Goal: Transaction & Acquisition: Purchase product/service

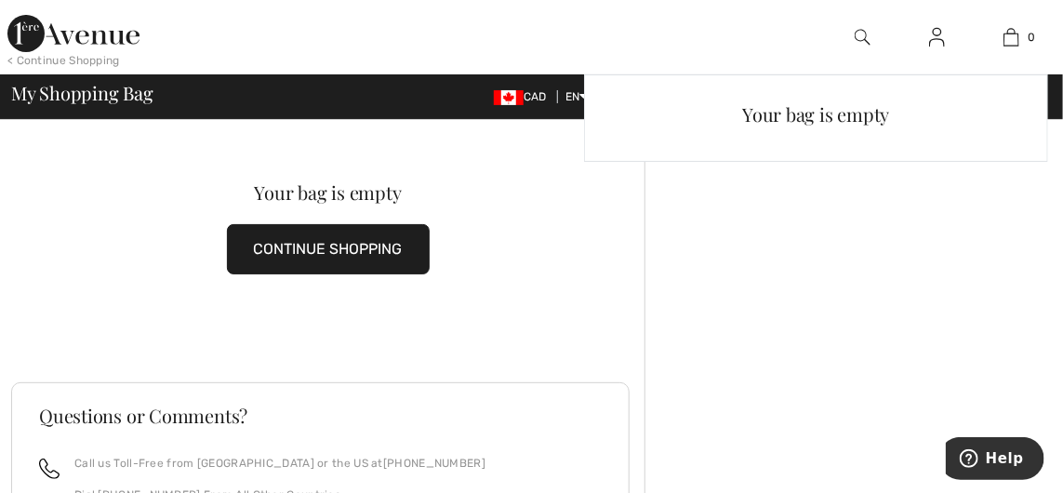
click at [1010, 37] on img at bounding box center [1012, 37] width 16 height 22
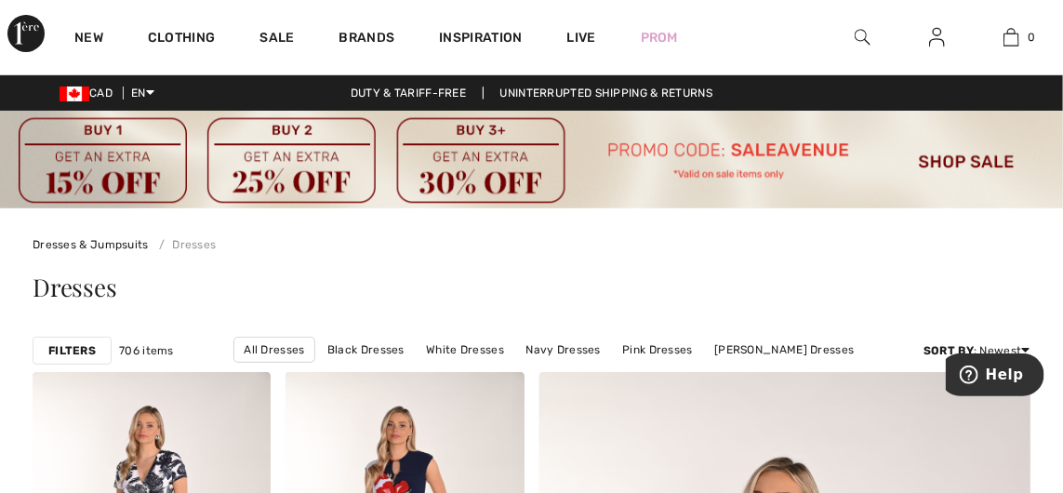
scroll to position [47, 0]
checkbox input "true"
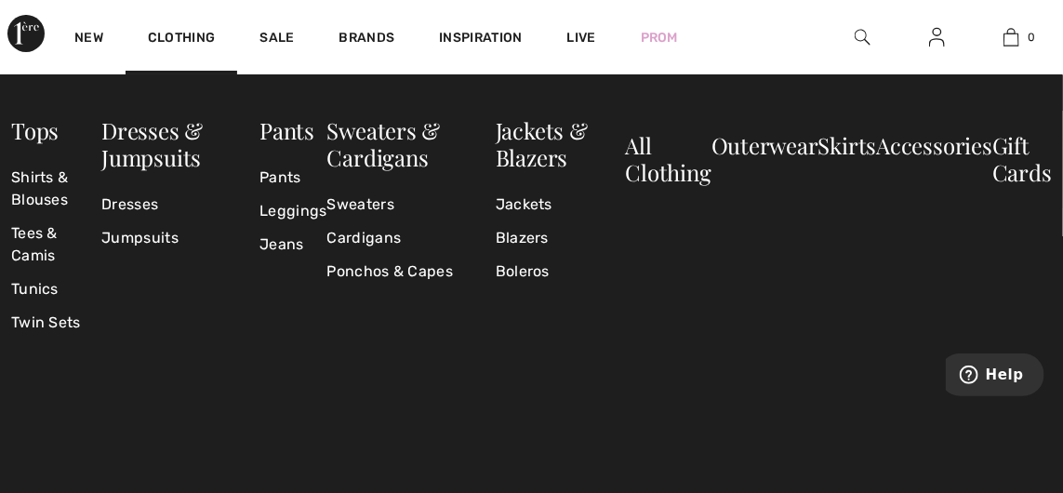
click at [187, 39] on link "Clothing" at bounding box center [181, 40] width 67 height 20
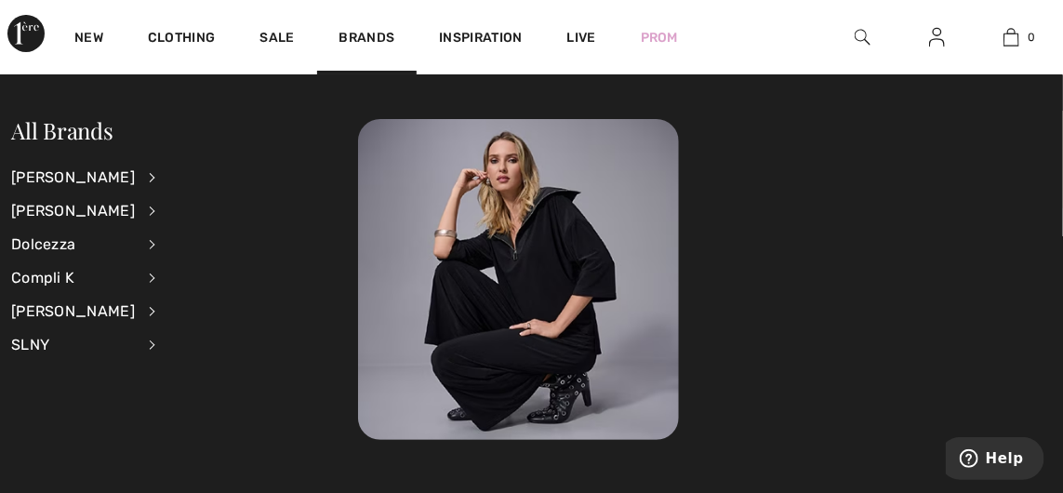
click at [69, 244] on div "Dolcezza" at bounding box center [73, 244] width 124 height 33
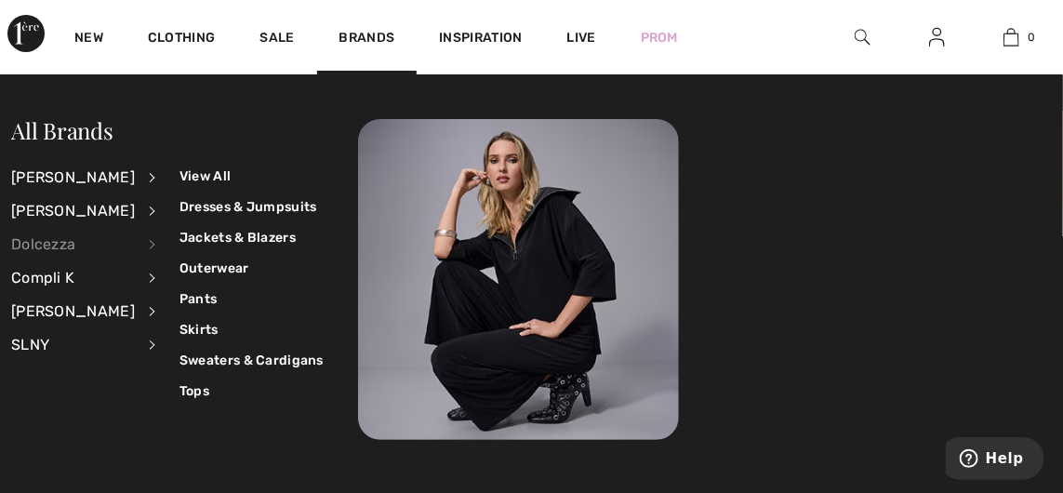
click at [263, 363] on link "Sweaters & Cardigans" at bounding box center [252, 360] width 144 height 31
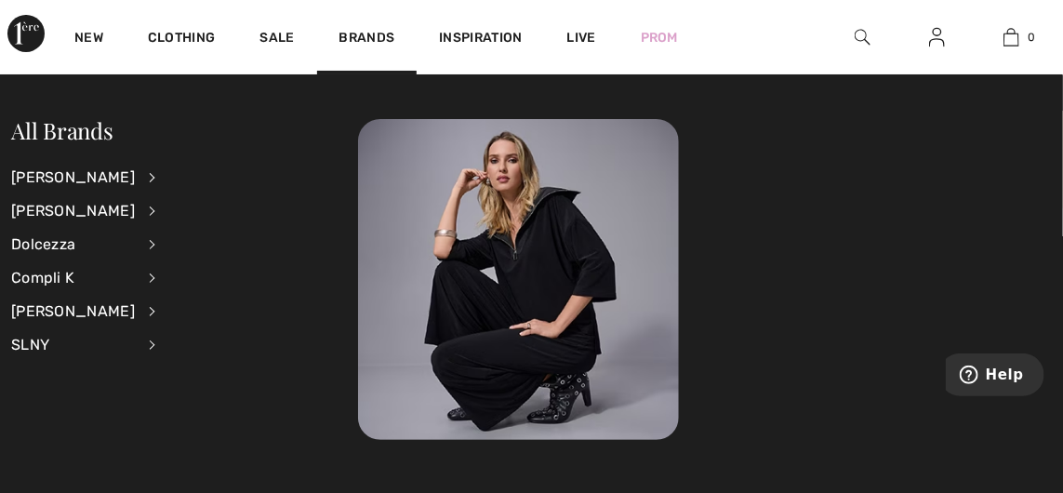
click at [368, 43] on link "Brands" at bounding box center [367, 40] width 56 height 20
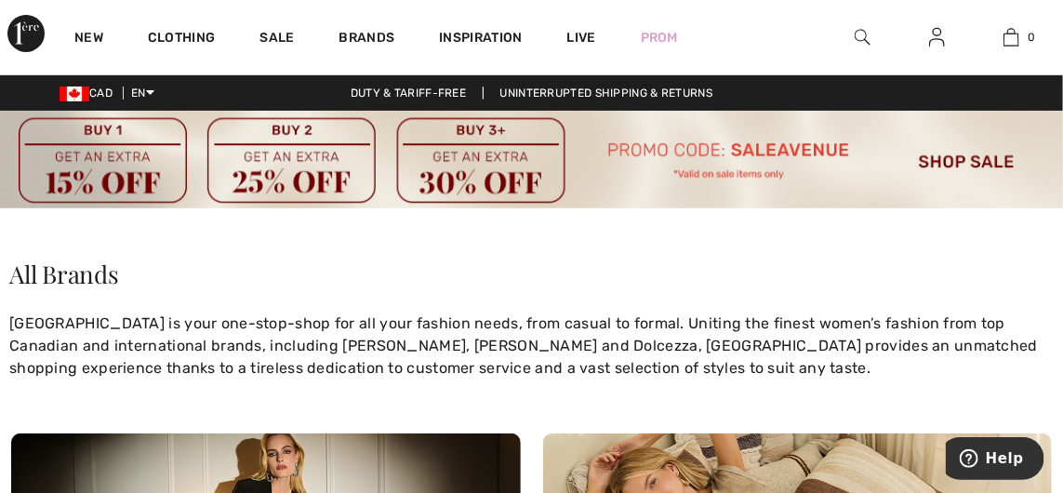
click at [362, 35] on link "Brands" at bounding box center [367, 40] width 56 height 20
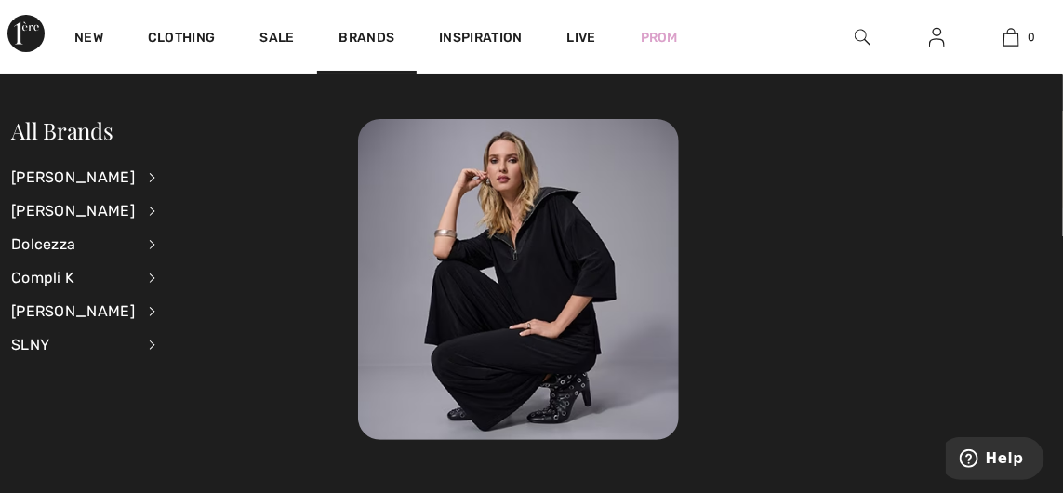
click at [55, 244] on div "Dolcezza" at bounding box center [73, 244] width 124 height 33
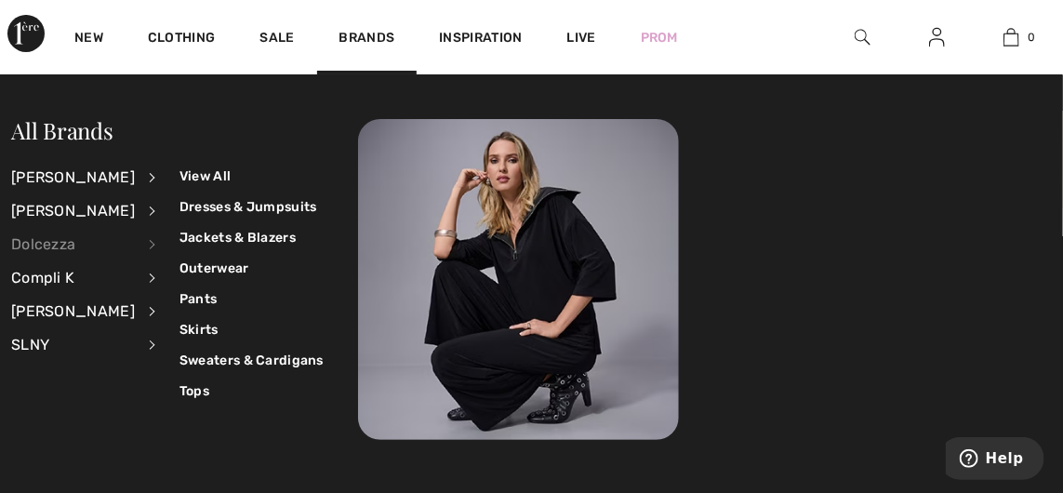
click at [187, 395] on link "Tops" at bounding box center [252, 391] width 144 height 31
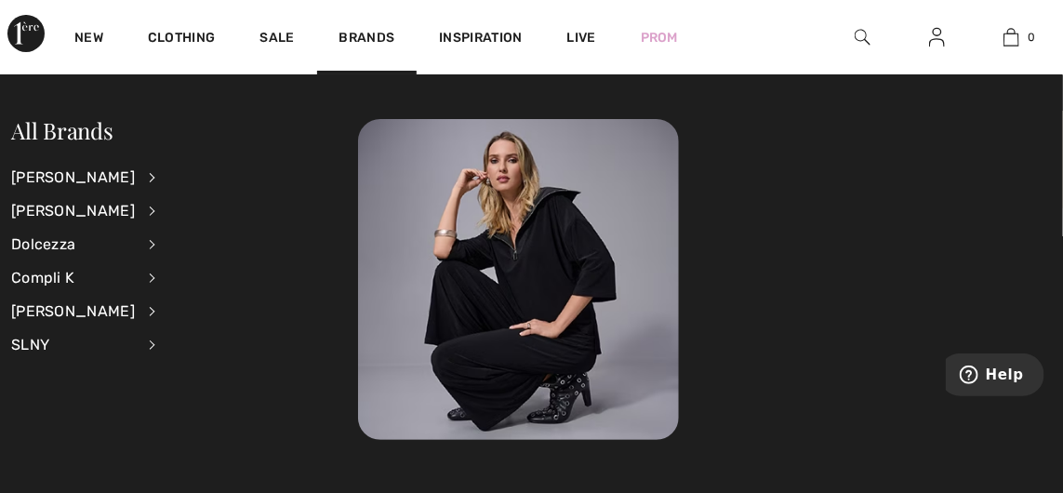
click at [62, 242] on div "Dolcezza" at bounding box center [73, 244] width 124 height 33
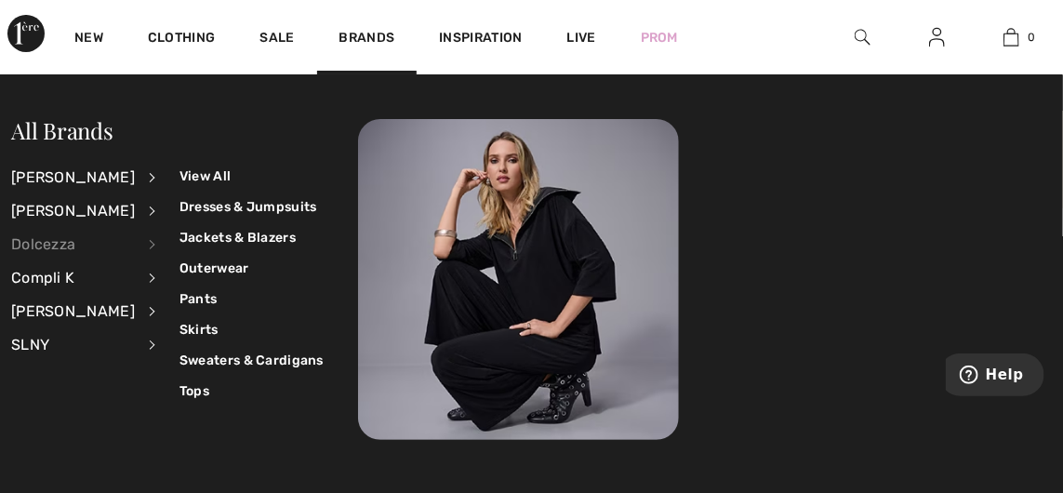
click at [215, 277] on link "Outerwear" at bounding box center [252, 268] width 144 height 31
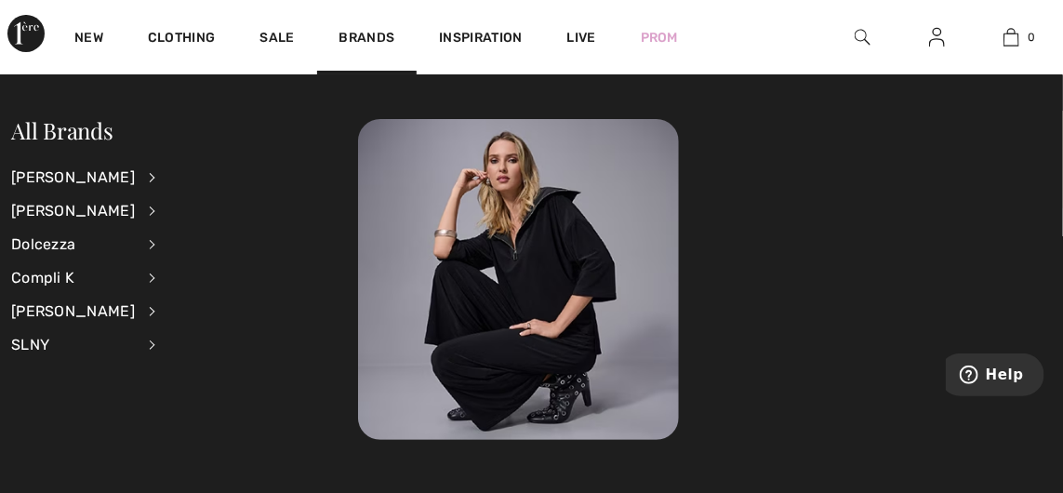
click at [357, 37] on link "Brands" at bounding box center [367, 40] width 56 height 20
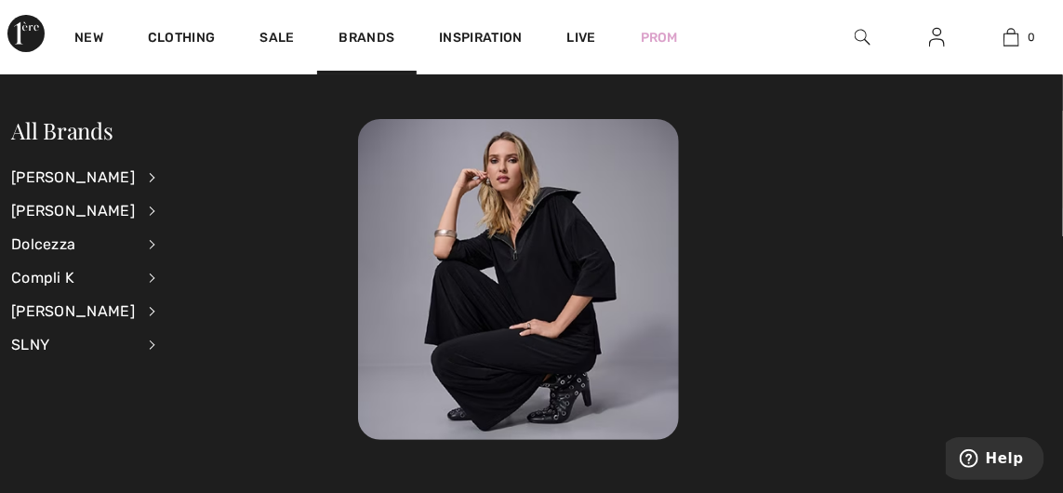
click at [57, 248] on div "Dolcezza" at bounding box center [73, 244] width 124 height 33
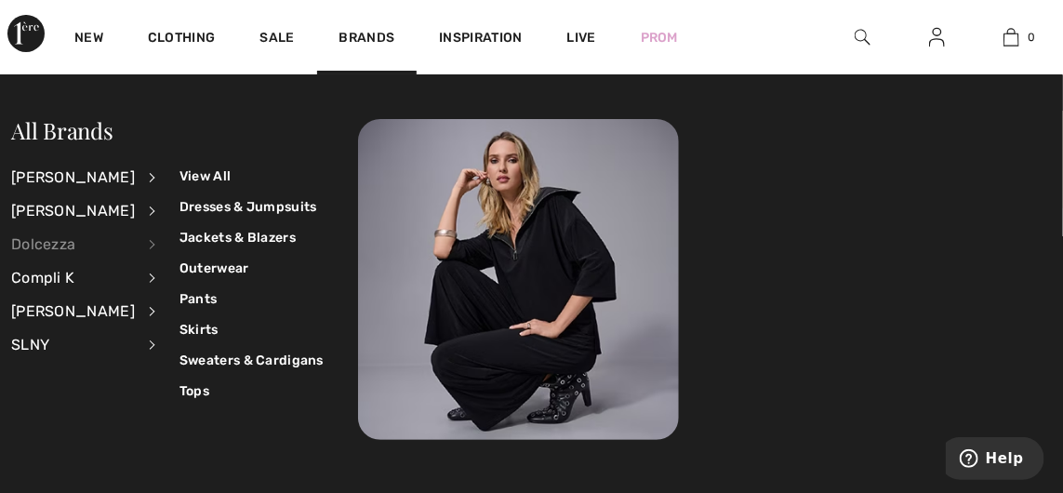
click at [241, 237] on link "Jackets & Blazers" at bounding box center [252, 237] width 144 height 31
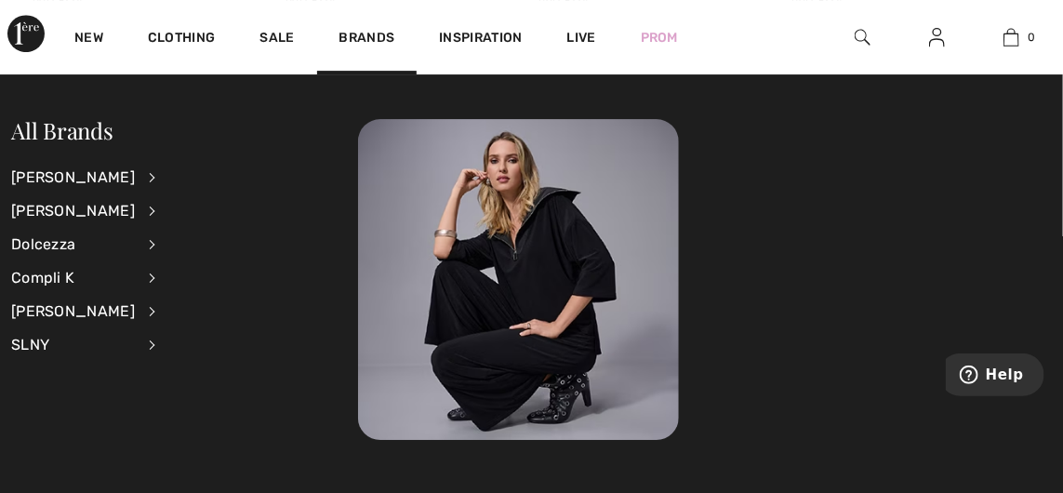
scroll to position [2152, 0]
click at [77, 245] on div "Dolcezza" at bounding box center [73, 244] width 124 height 33
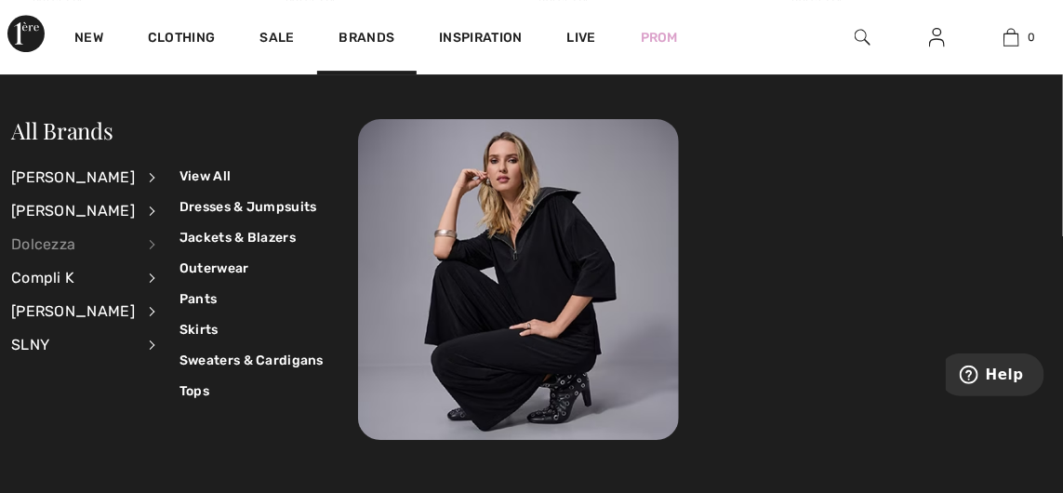
click at [248, 354] on link "Sweaters & Cardigans" at bounding box center [252, 360] width 144 height 31
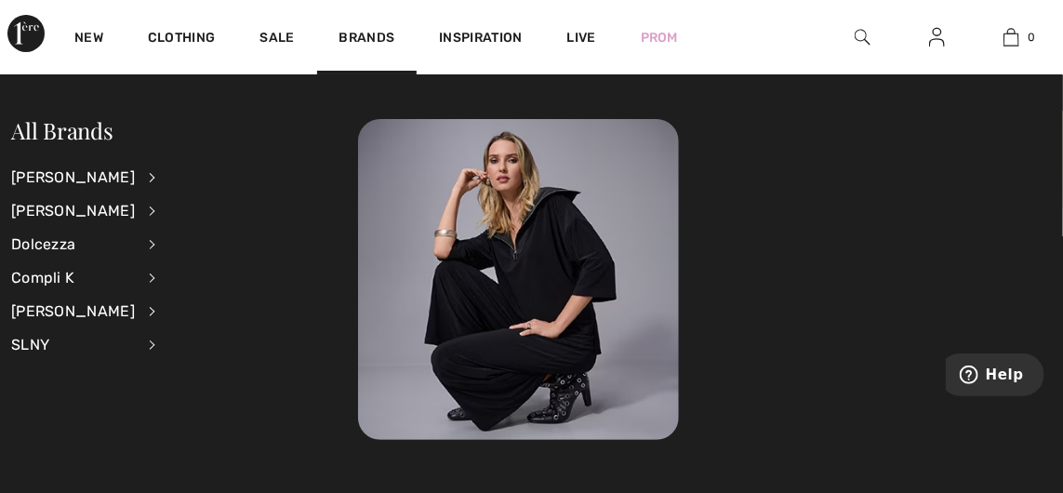
click at [65, 244] on div "Dolcezza" at bounding box center [73, 244] width 124 height 33
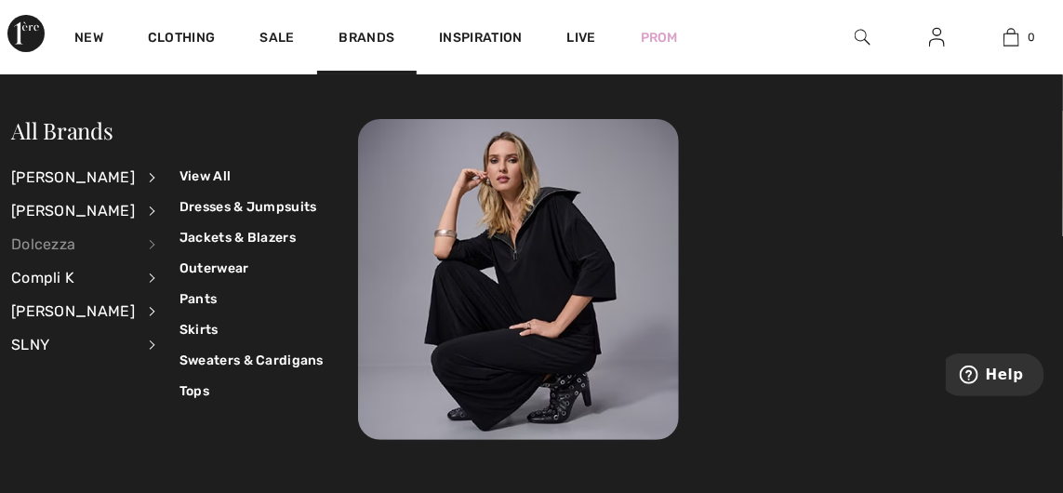
click at [220, 273] on link "Outerwear" at bounding box center [252, 268] width 144 height 31
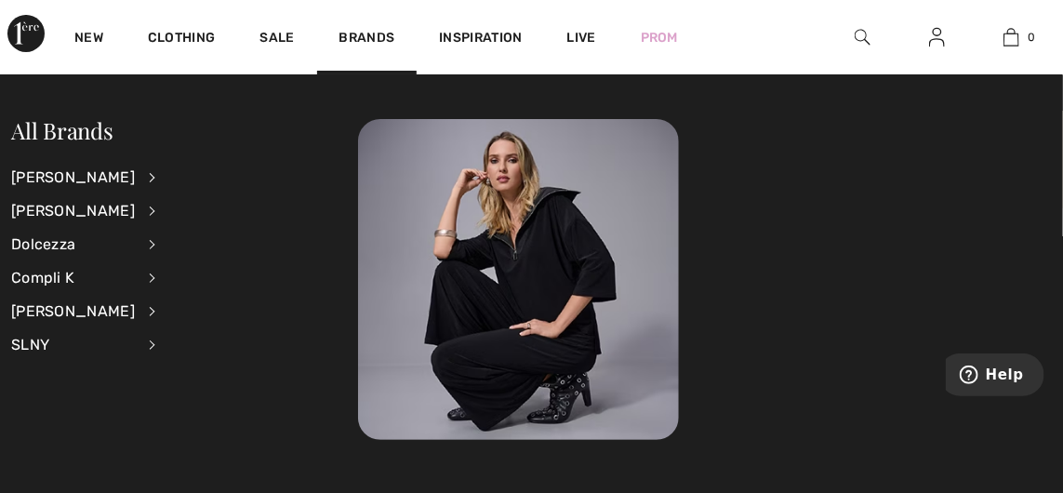
click at [73, 246] on div "Dolcezza" at bounding box center [73, 244] width 124 height 33
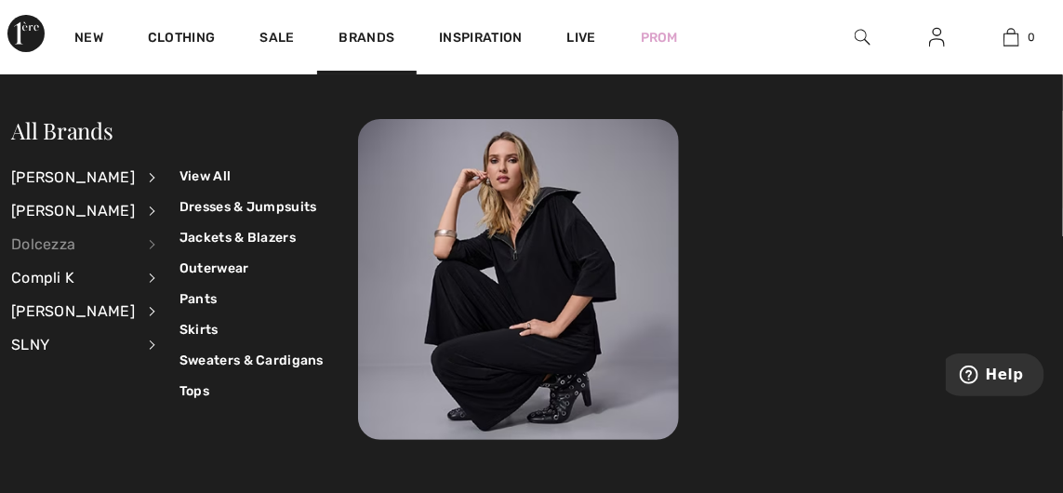
click at [265, 233] on link "Jackets & Blazers" at bounding box center [252, 237] width 144 height 31
click at [90, 34] on link "New" at bounding box center [88, 40] width 29 height 20
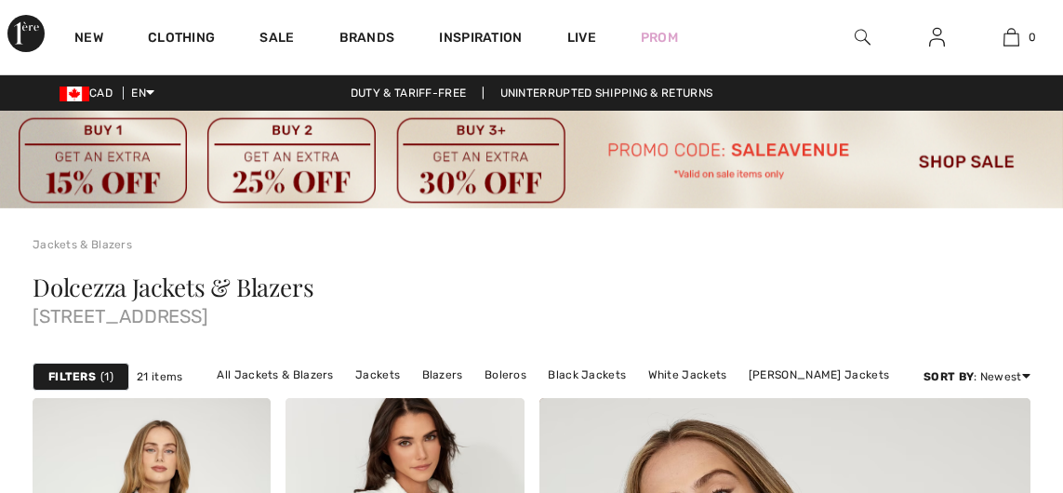
scroll to position [151, 0]
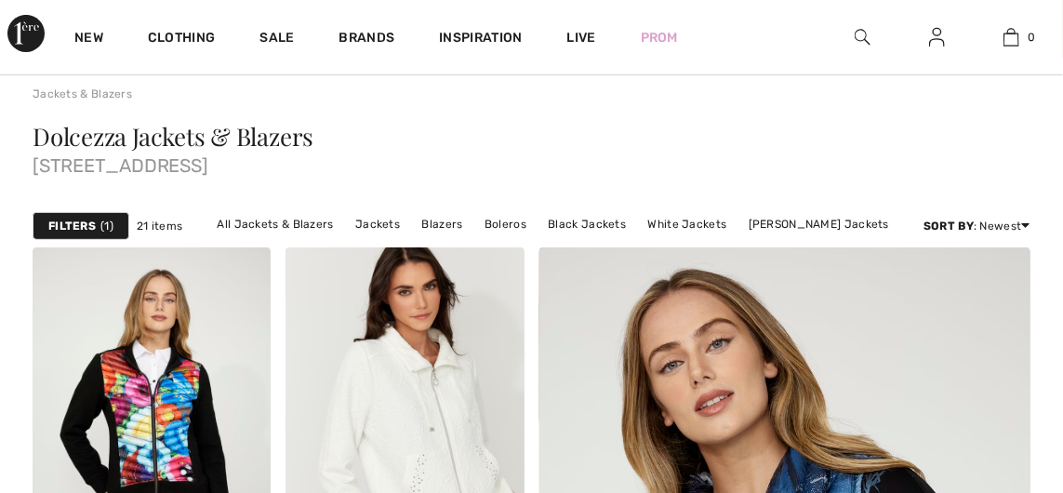
checkbox input "true"
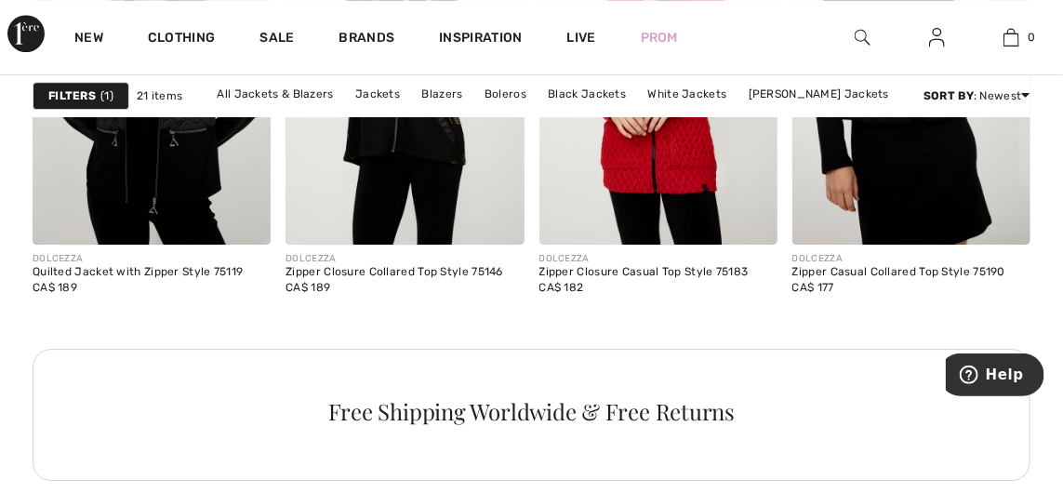
scroll to position [1896, 0]
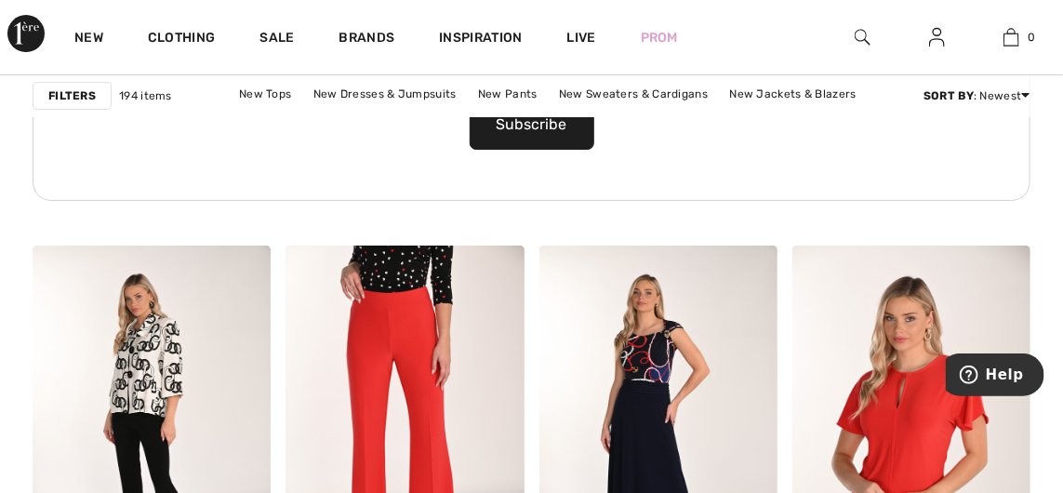
scroll to position [2374, 0]
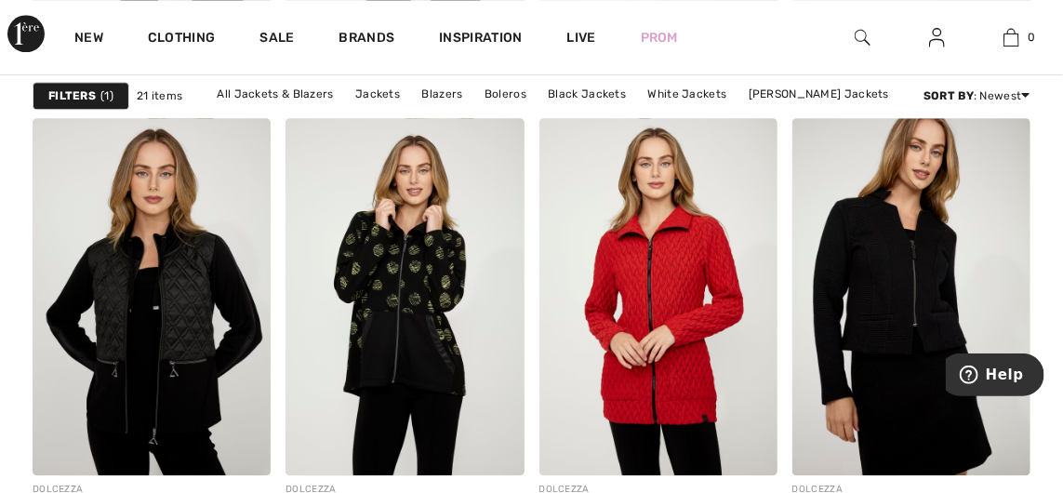
scroll to position [1662, 0]
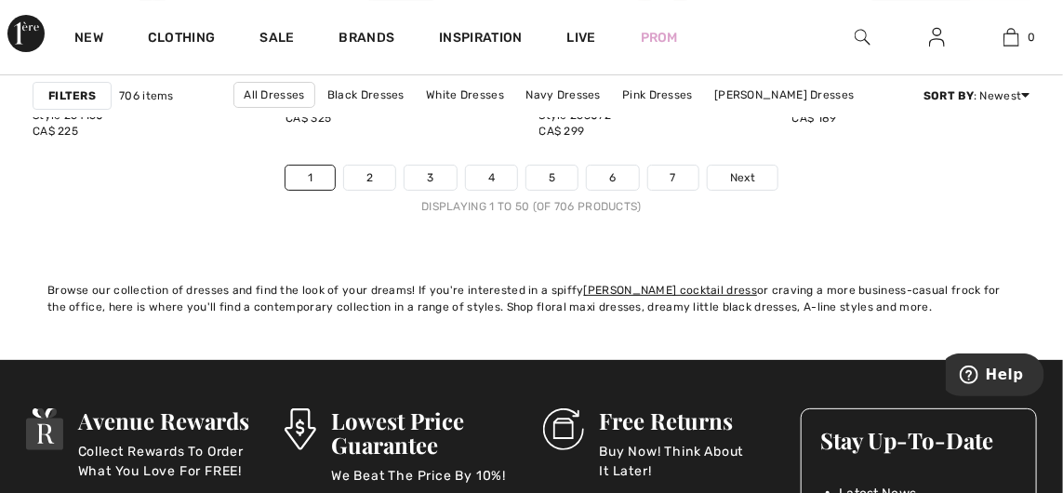
scroll to position [7395, 0]
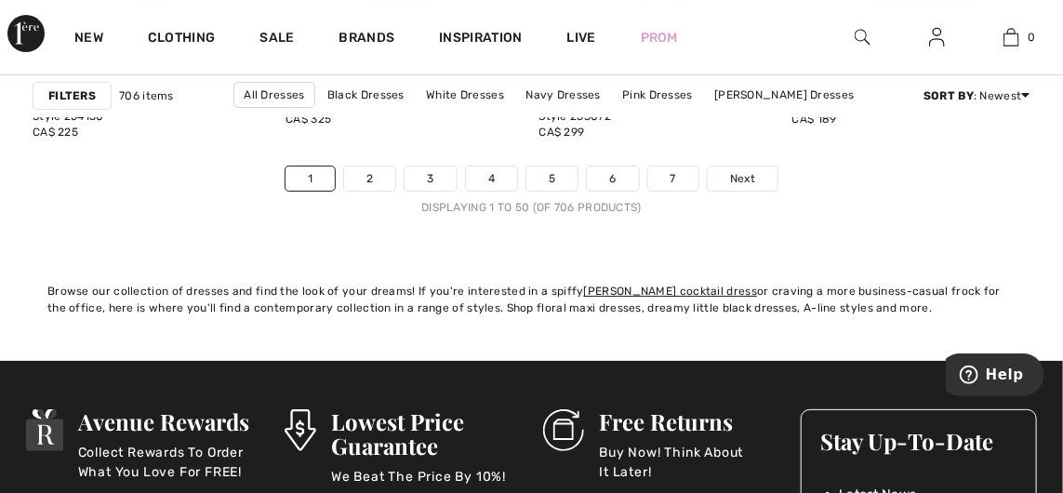
click at [379, 191] on link "2" at bounding box center [369, 178] width 51 height 24
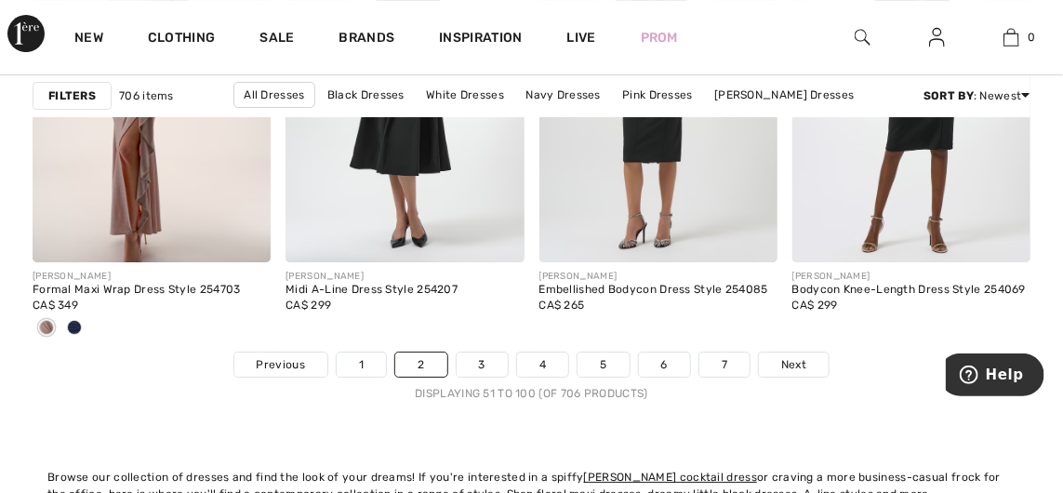
scroll to position [7209, 0]
click at [482, 368] on link "3" at bounding box center [482, 364] width 51 height 24
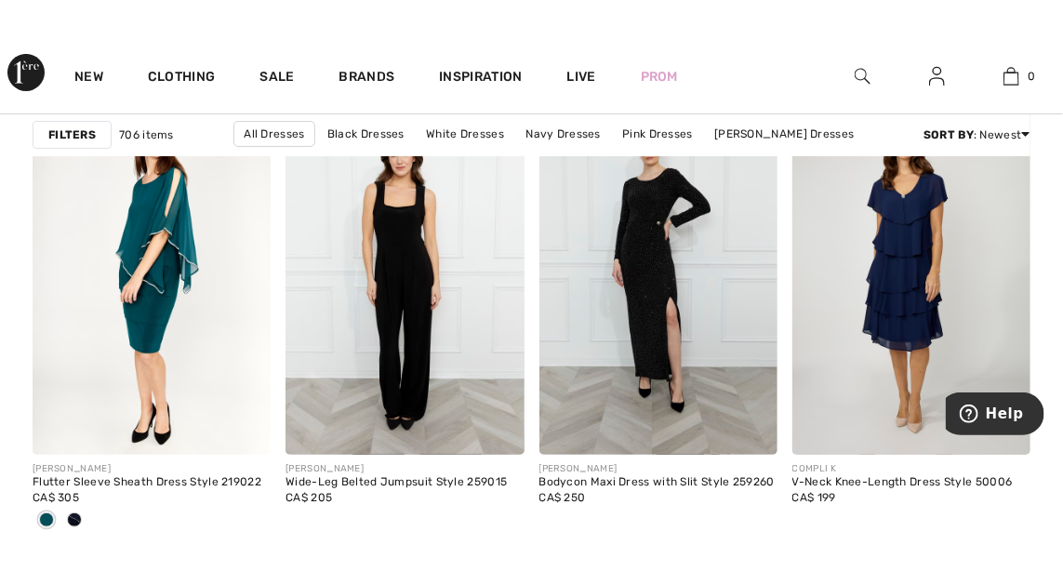
scroll to position [5033, 0]
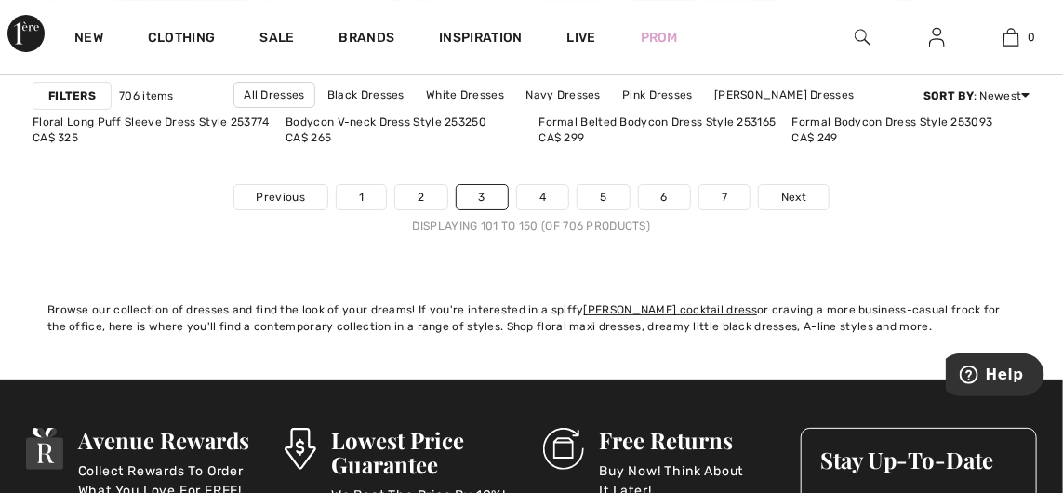
click at [544, 196] on link "4" at bounding box center [542, 197] width 51 height 24
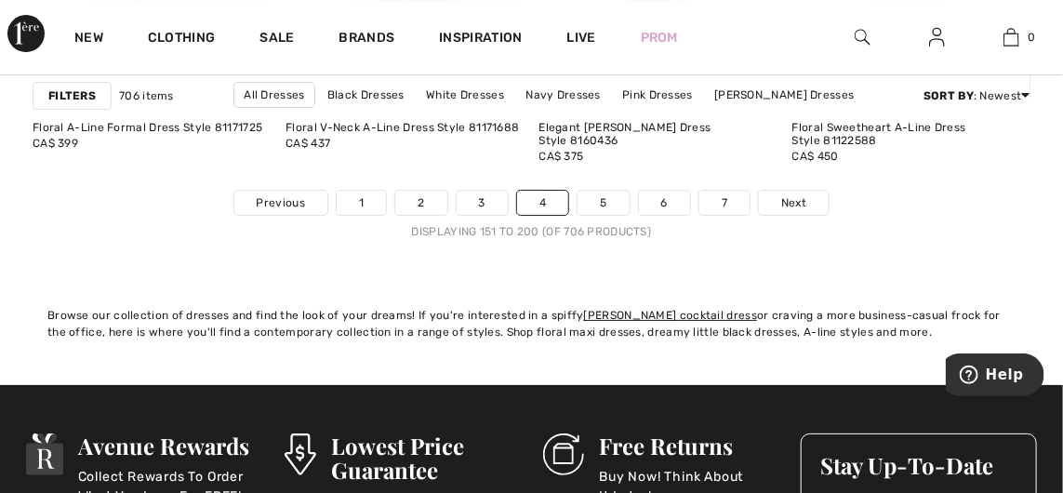
click at [605, 208] on link "5" at bounding box center [603, 203] width 51 height 24
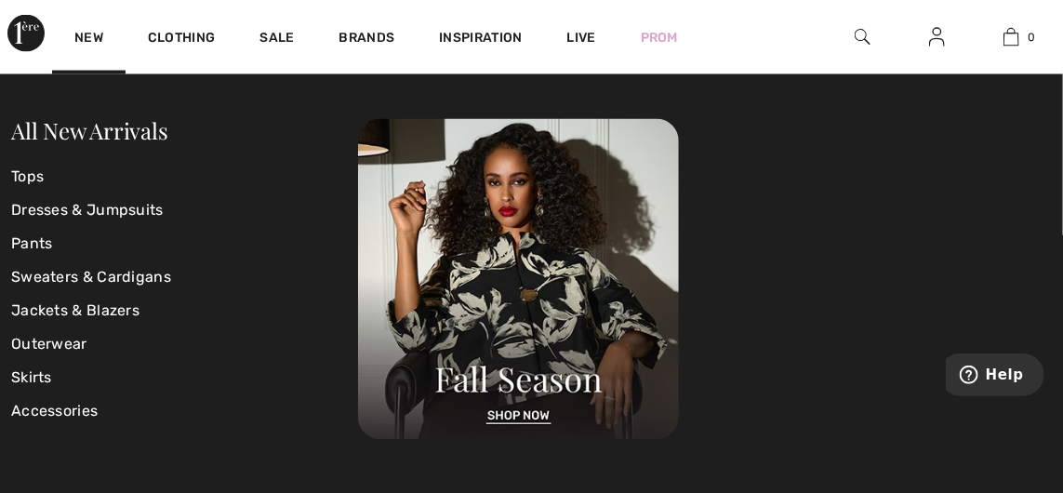
click at [85, 38] on link "New" at bounding box center [88, 40] width 29 height 20
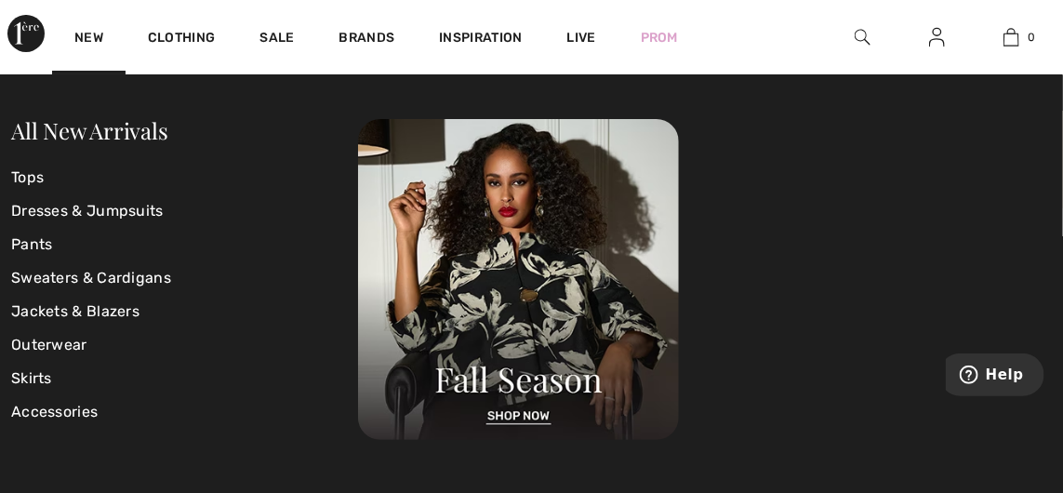
click at [132, 275] on link "Sweaters & Cardigans" at bounding box center [184, 277] width 347 height 33
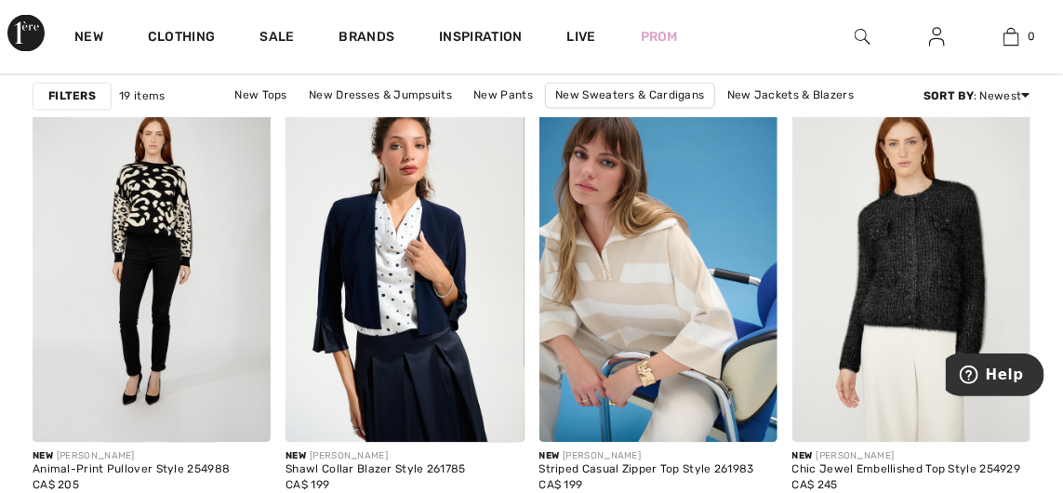
scroll to position [1210, 0]
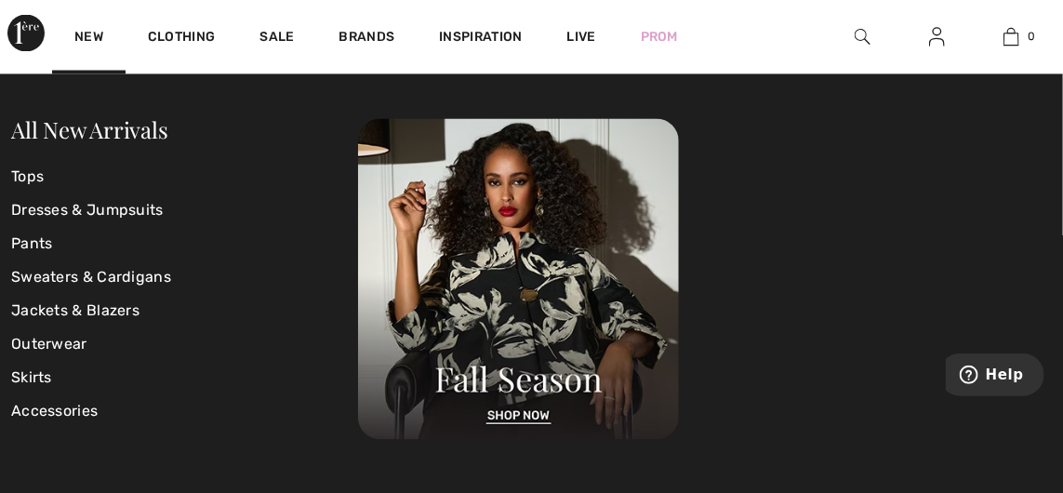
click at [85, 39] on link "New" at bounding box center [88, 40] width 29 height 20
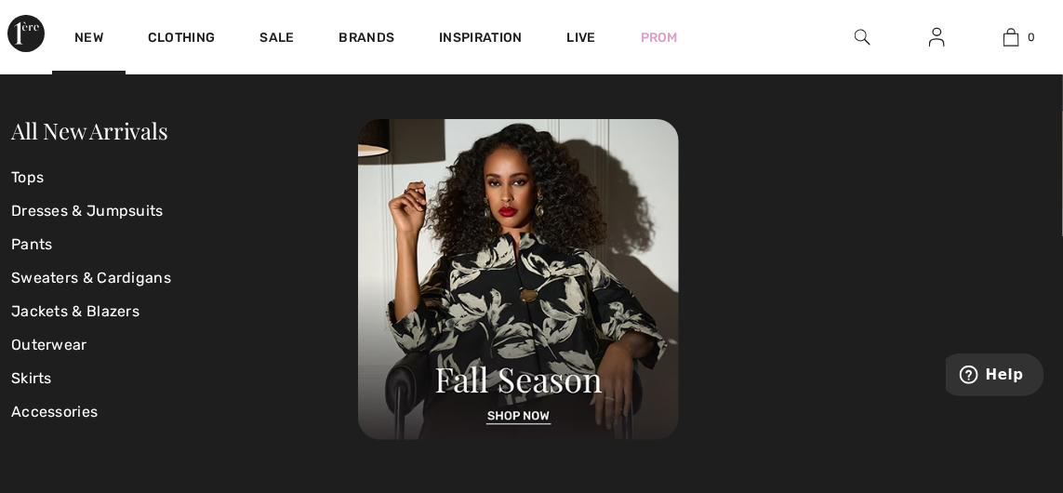
click at [110, 318] on link "Jackets & Blazers" at bounding box center [184, 311] width 347 height 33
click at [69, 351] on link "Outerwear" at bounding box center [184, 344] width 347 height 33
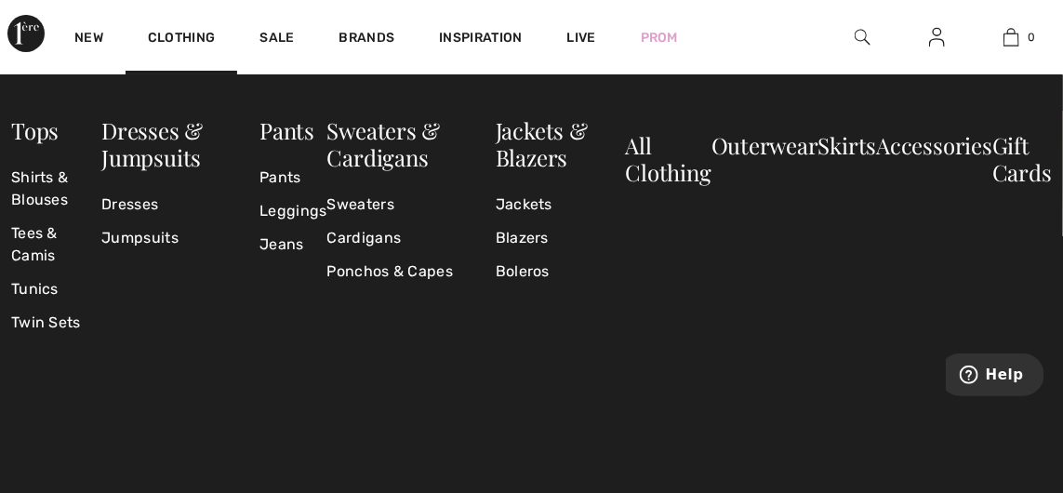
click at [401, 273] on link "Ponchos & Capes" at bounding box center [411, 271] width 168 height 33
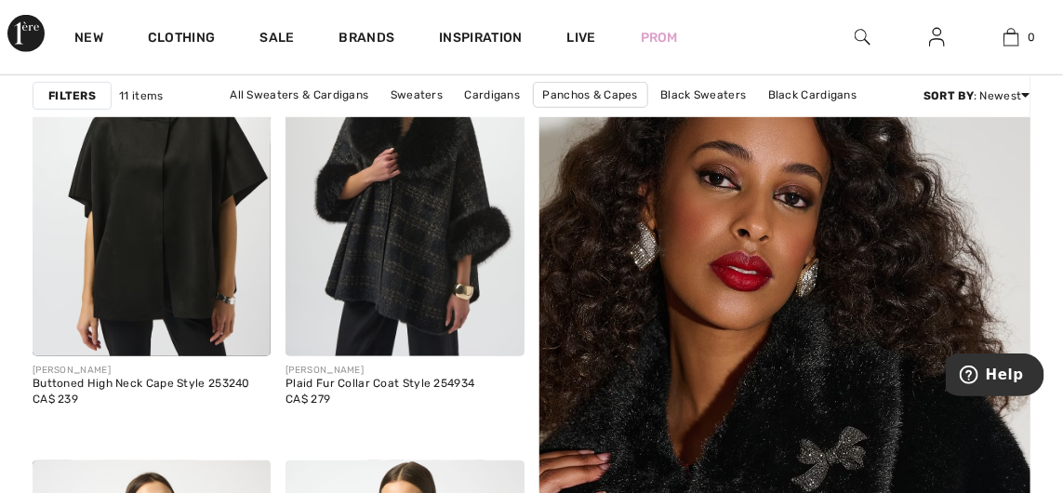
scroll to position [369, 0]
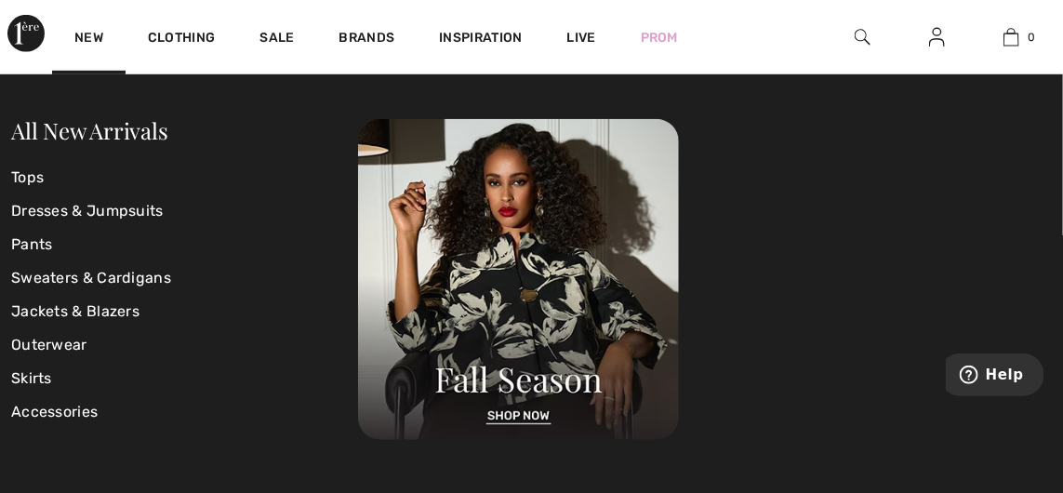
click at [35, 164] on link "Tops" at bounding box center [184, 177] width 347 height 33
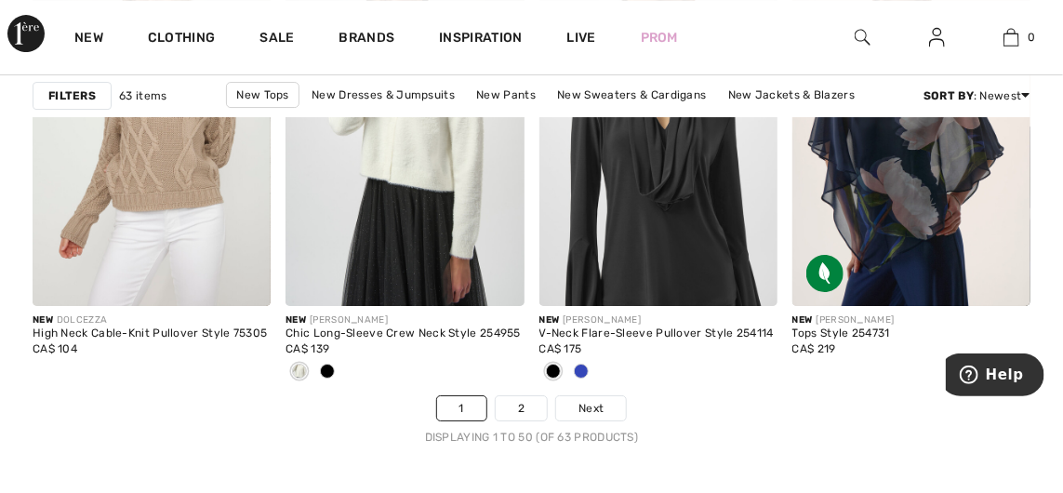
scroll to position [7166, 0]
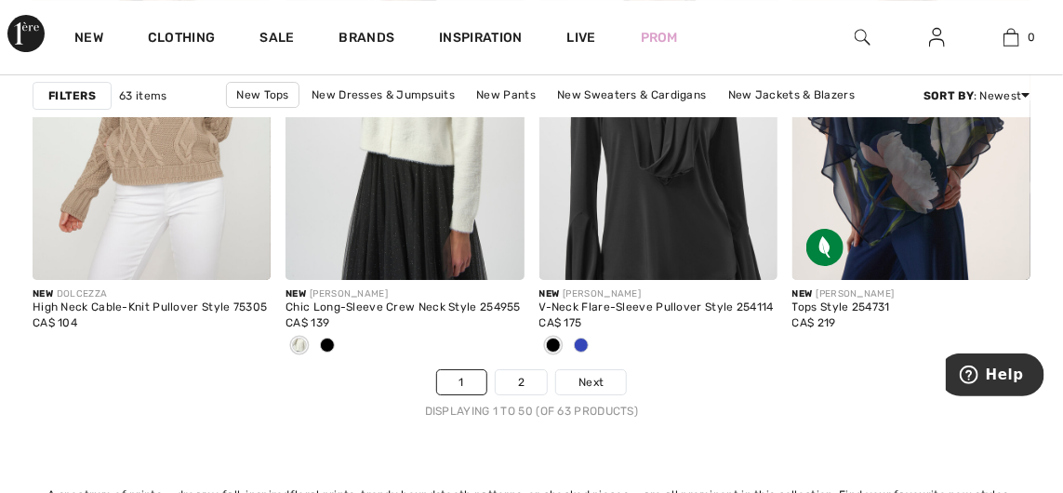
click at [520, 385] on link "2" at bounding box center [521, 382] width 51 height 24
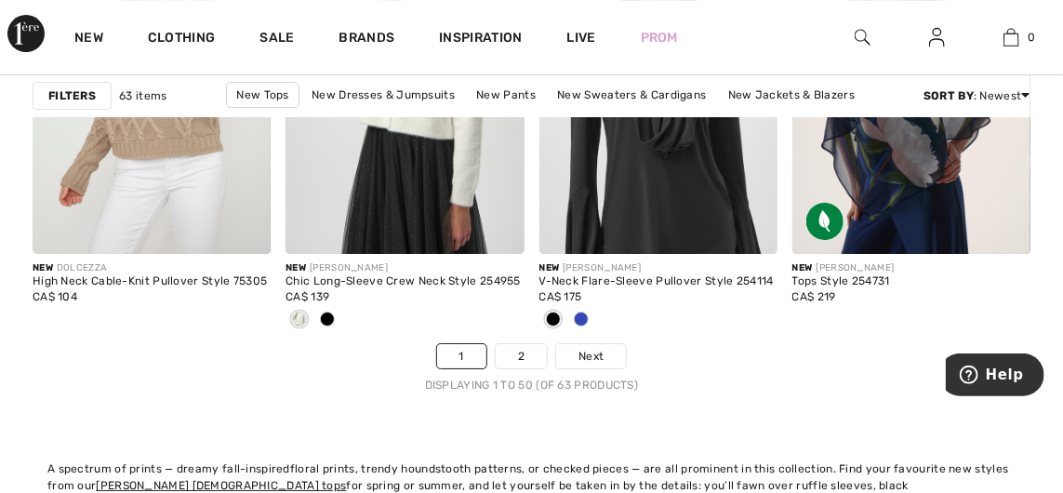
scroll to position [7269, 0]
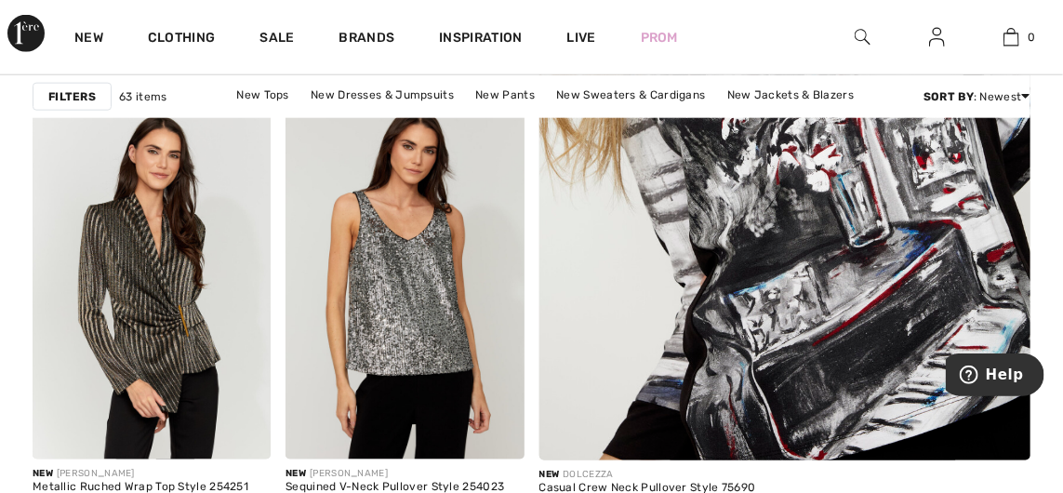
scroll to position [731, 0]
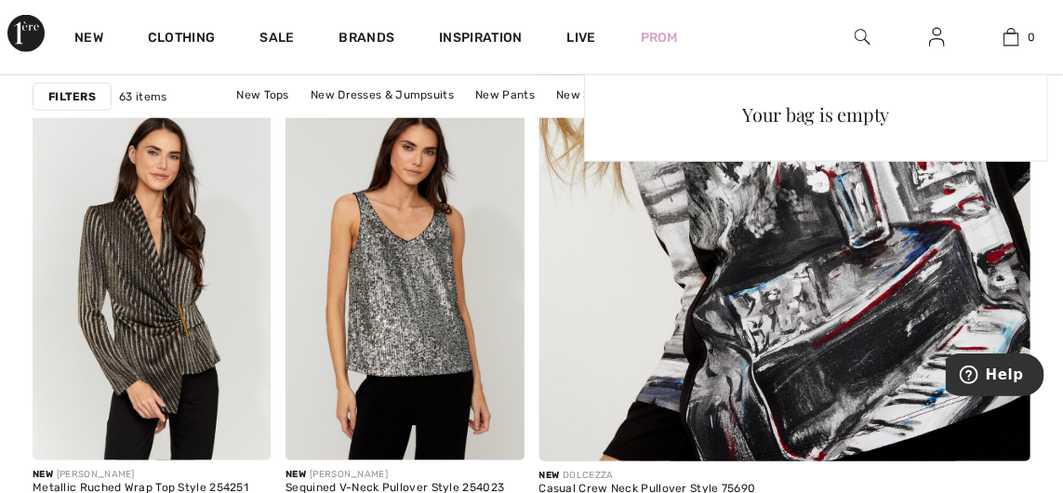
click at [1008, 35] on img at bounding box center [1012, 37] width 16 height 22
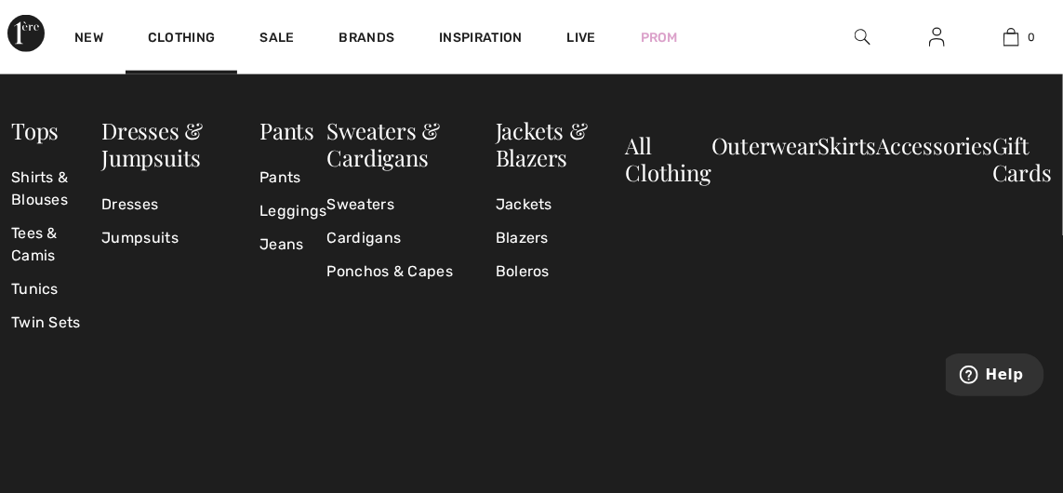
click at [525, 205] on link "Jackets" at bounding box center [561, 204] width 130 height 33
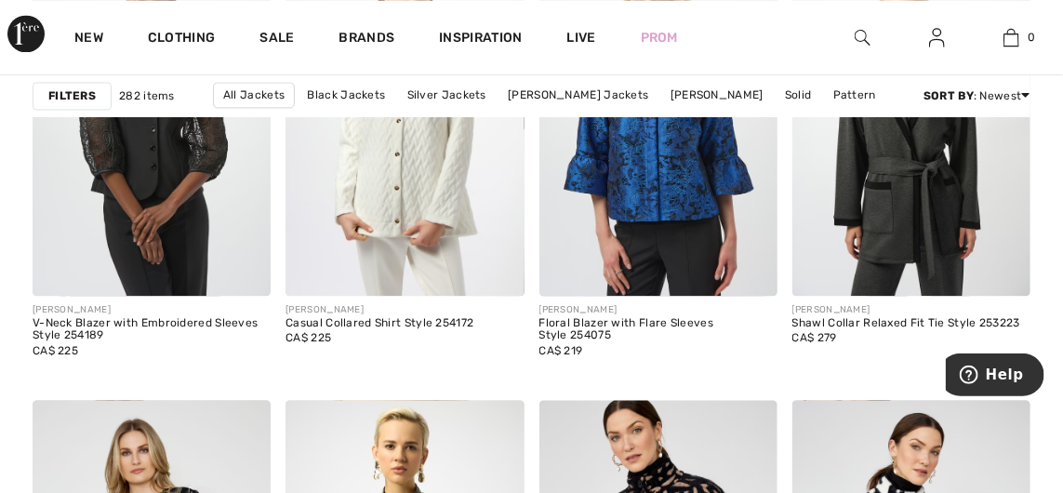
scroll to position [6298, 0]
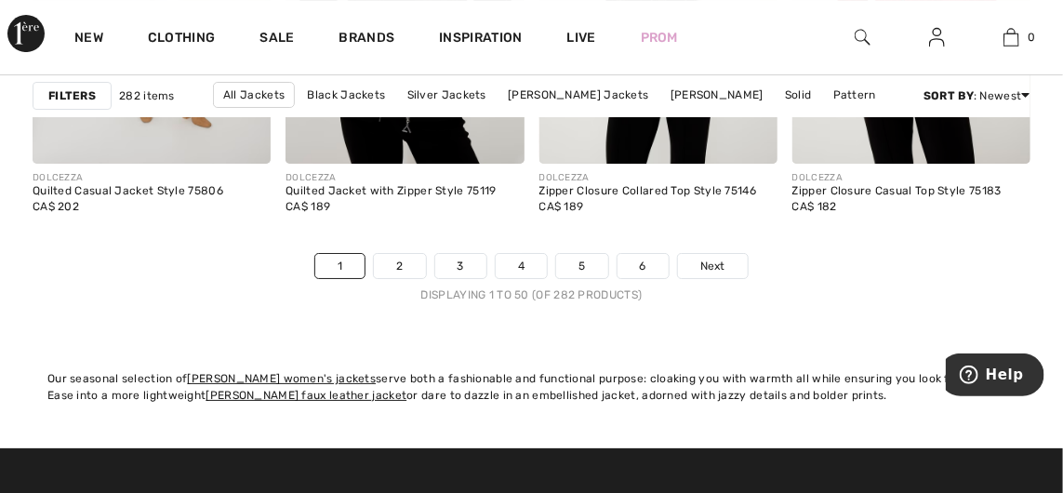
click at [407, 270] on link "2" at bounding box center [399, 266] width 51 height 24
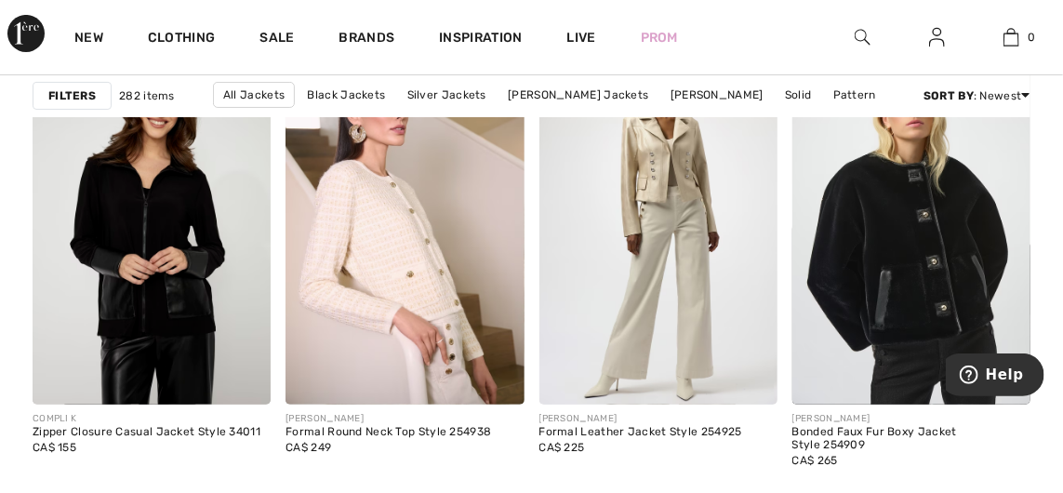
scroll to position [5048, 0]
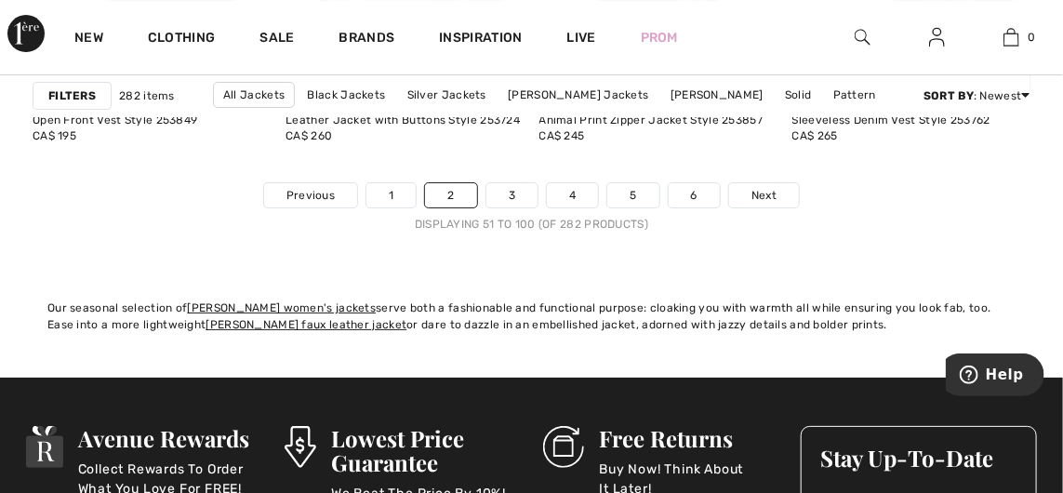
click at [510, 191] on link "3" at bounding box center [511, 195] width 51 height 24
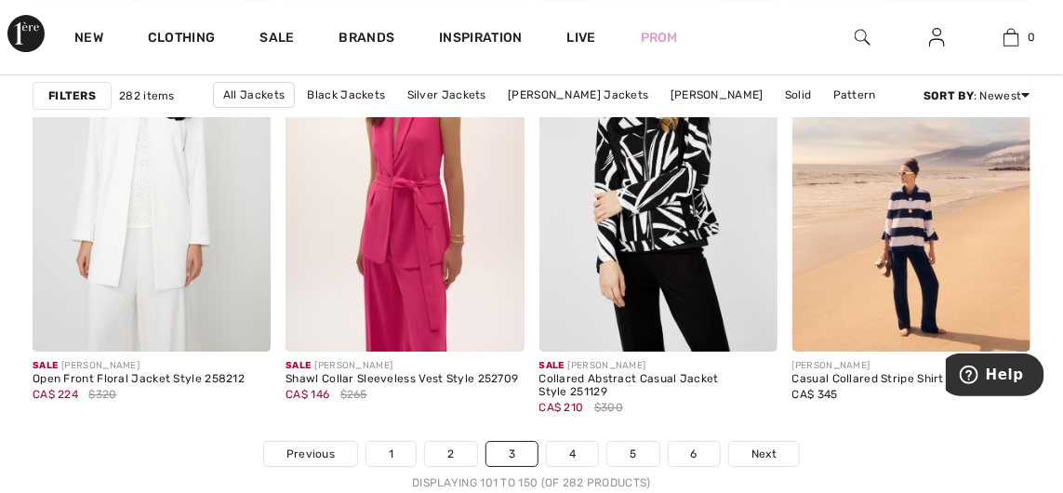
scroll to position [7122, 0]
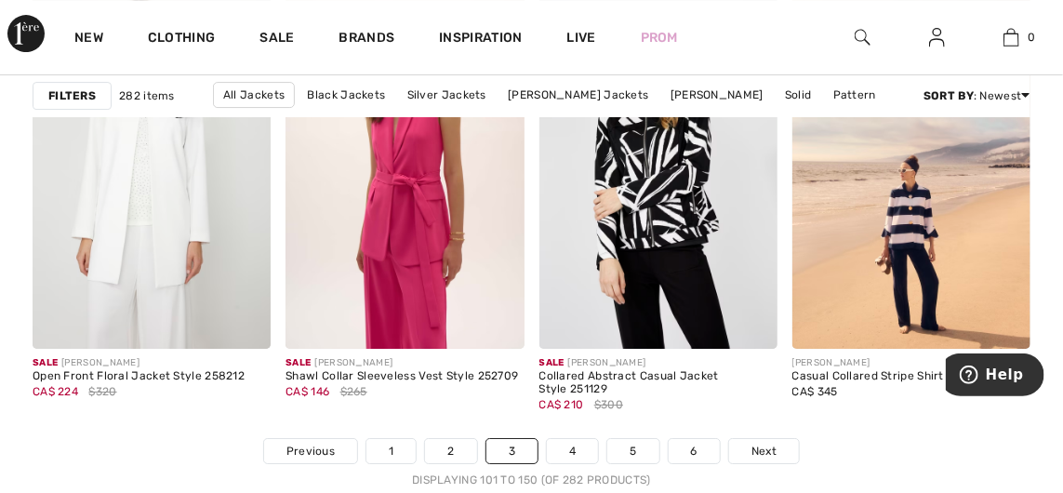
click at [574, 465] on nav "Previous 1 2 3 4 5 6 Next Displaying 101 to 150 (of 282 products)" at bounding box center [532, 463] width 998 height 50
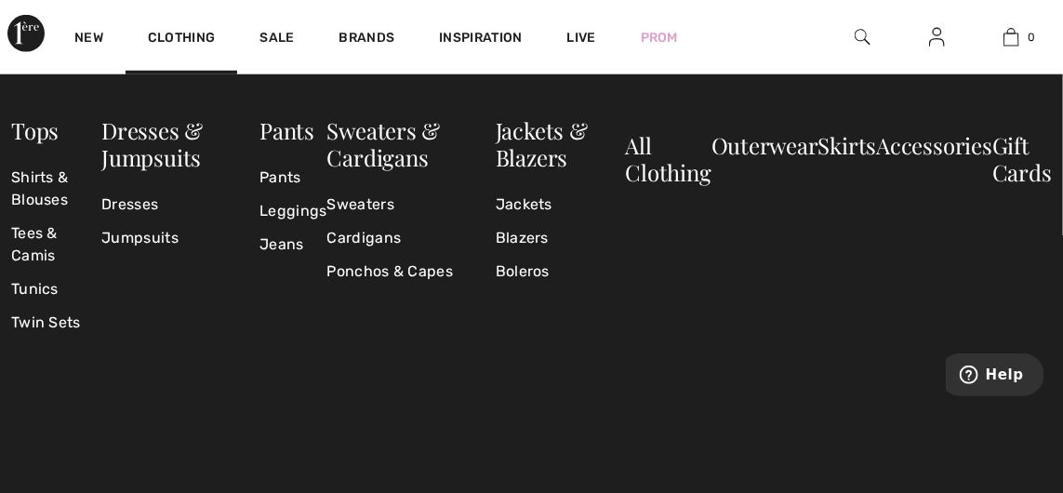
scroll to position [5449, 0]
click at [371, 246] on link "Cardigans" at bounding box center [411, 237] width 168 height 33
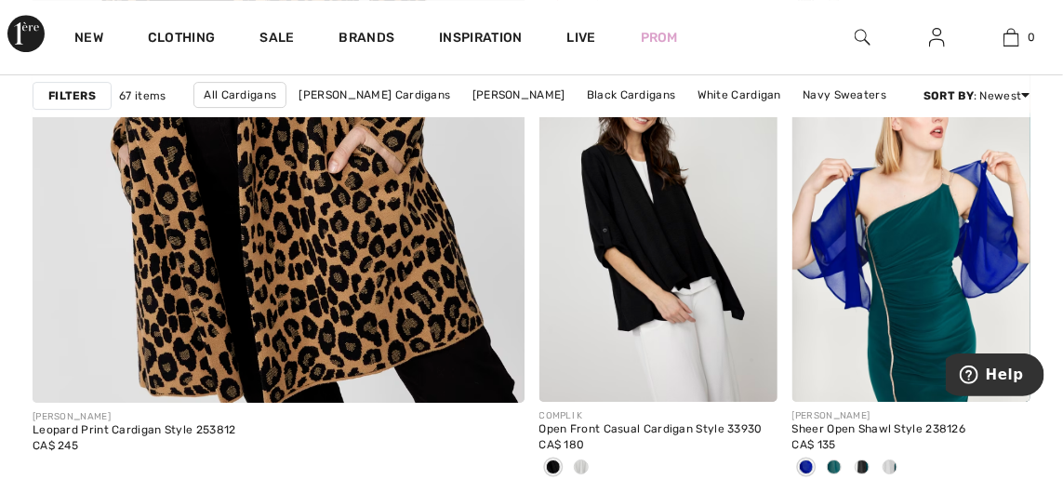
scroll to position [4586, 0]
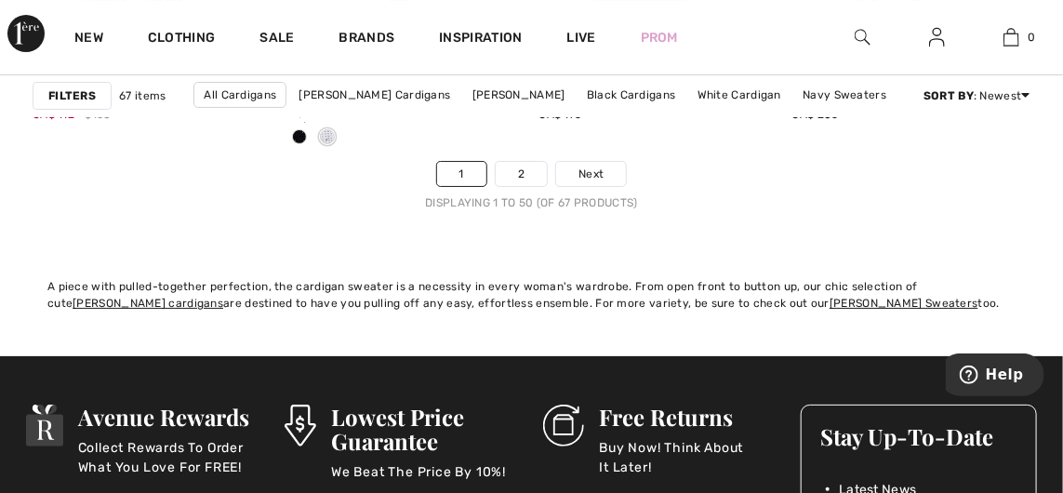
click at [523, 178] on link "2" at bounding box center [521, 174] width 51 height 24
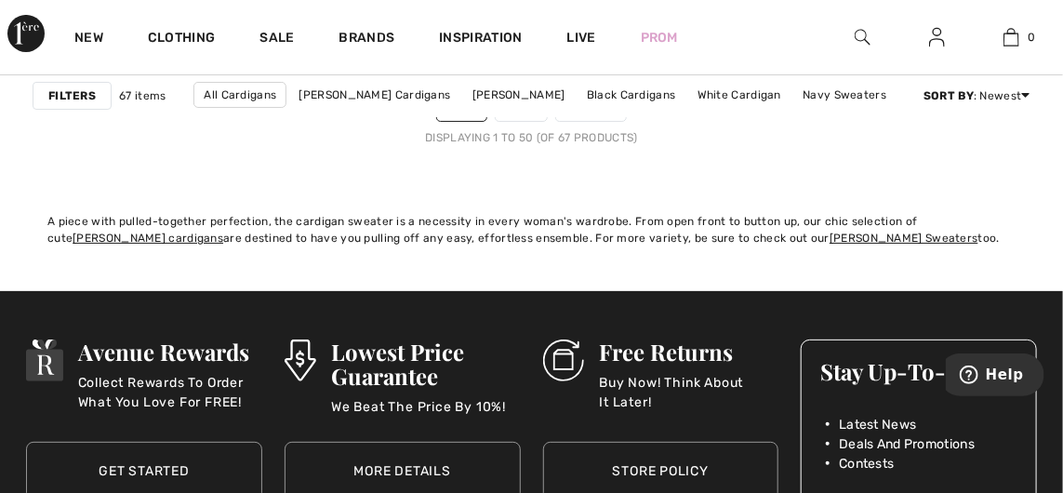
scroll to position [7477, 0]
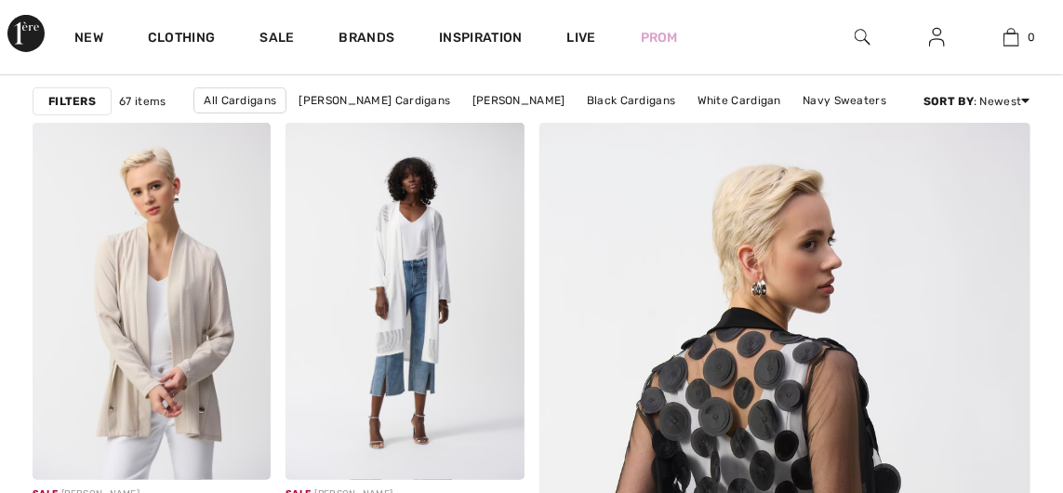
checkbox input "true"
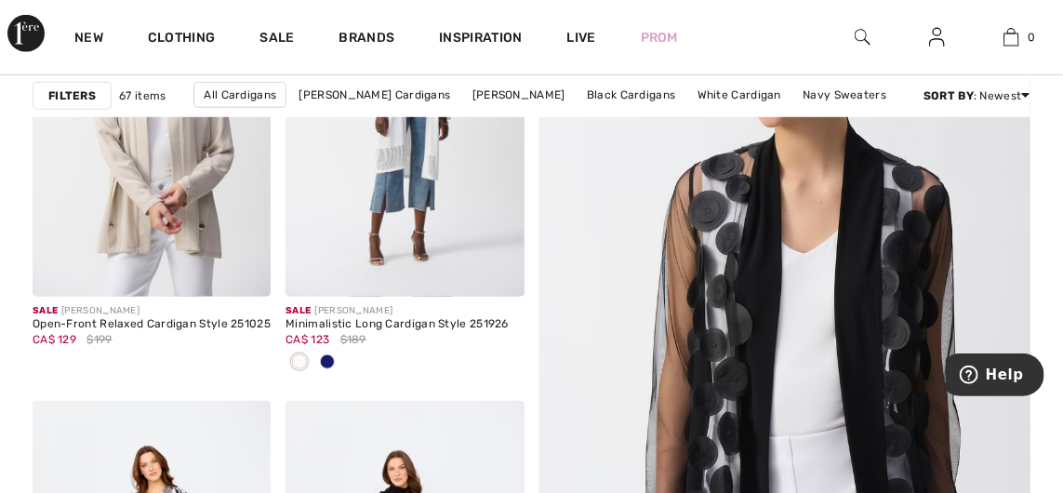
scroll to position [431, 0]
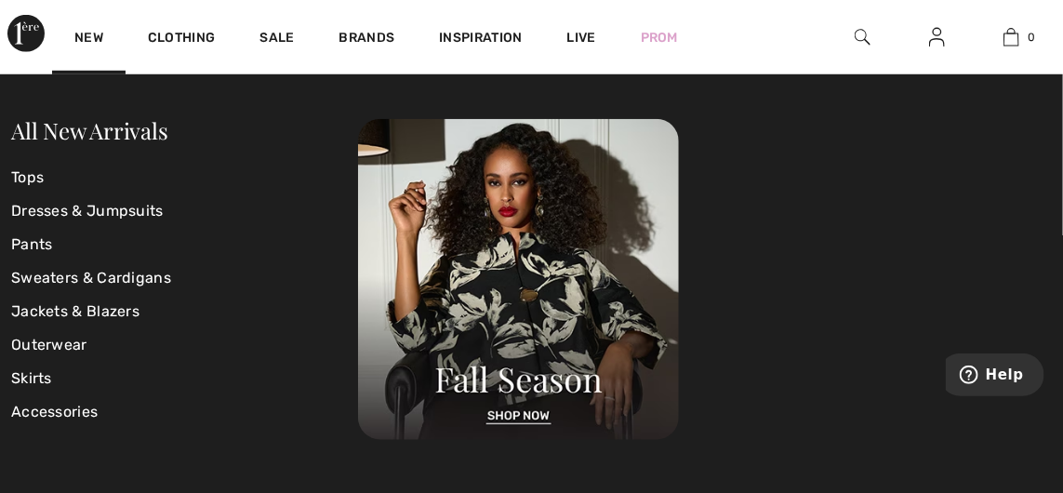
click at [89, 47] on link "New" at bounding box center [88, 40] width 29 height 20
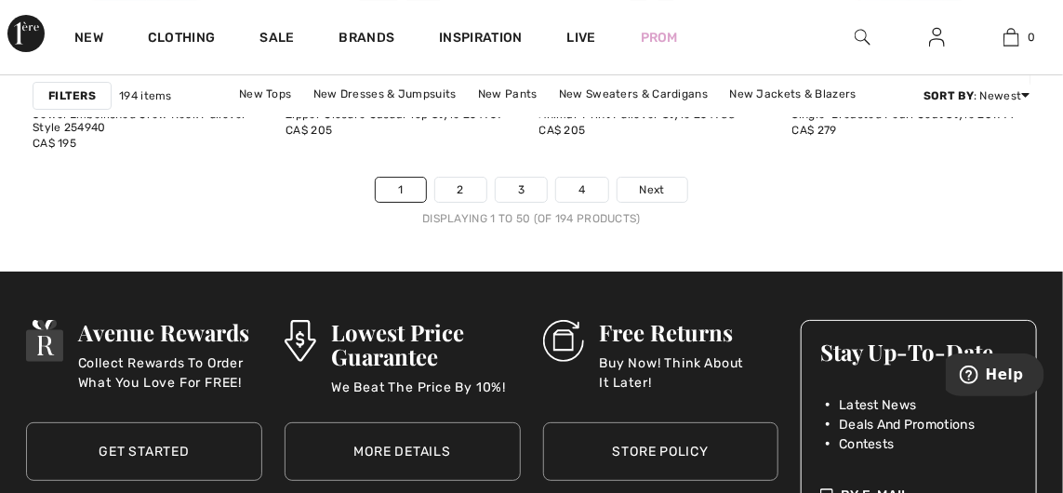
click at [446, 189] on link "2" at bounding box center [460, 190] width 51 height 24
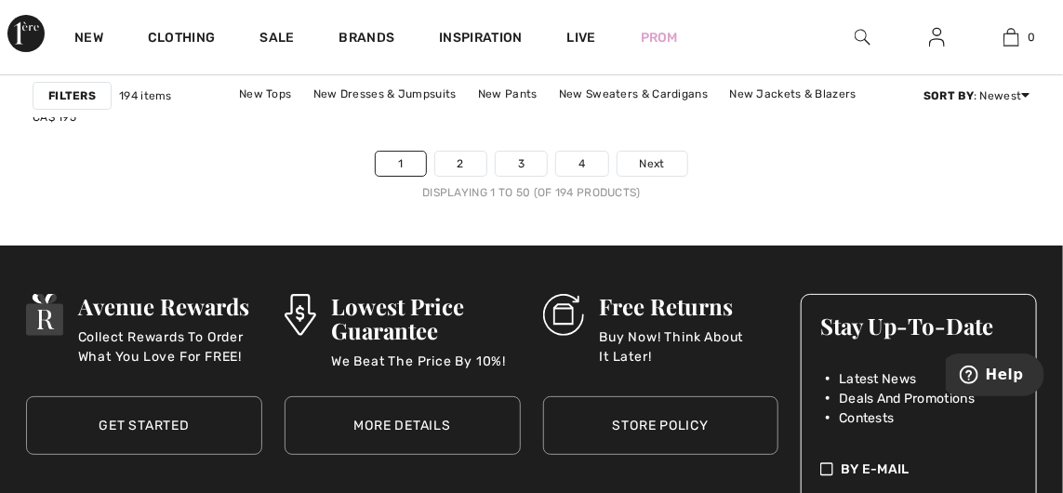
scroll to position [7488, 0]
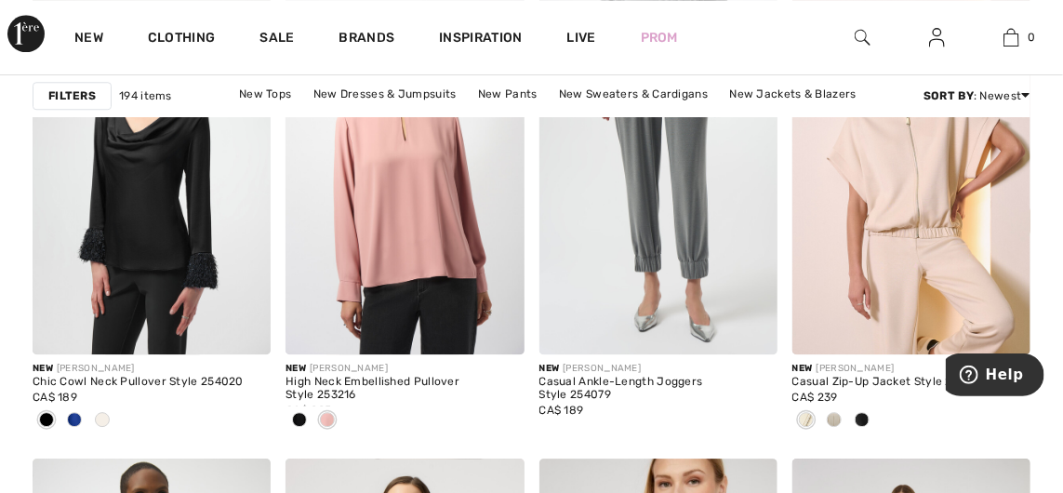
scroll to position [6683, 0]
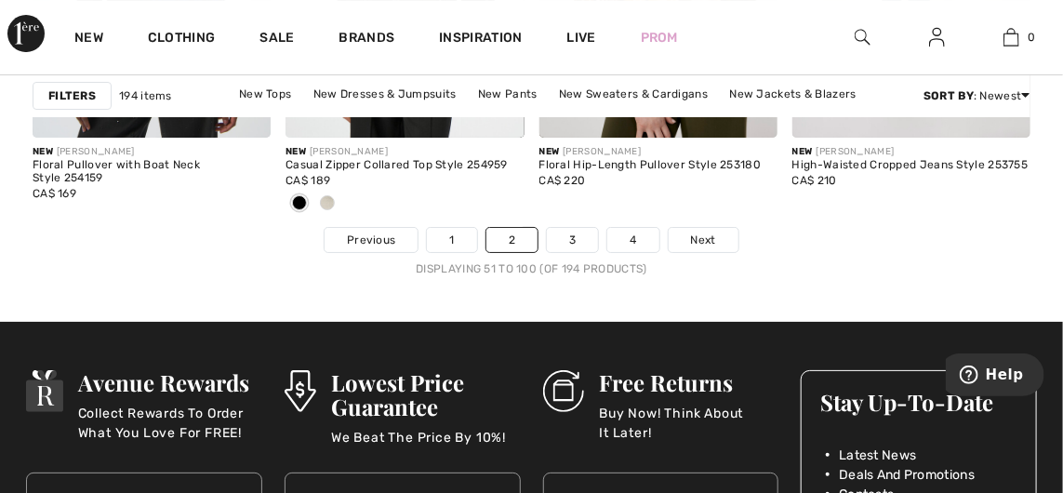
click at [577, 238] on link "3" at bounding box center [572, 240] width 51 height 24
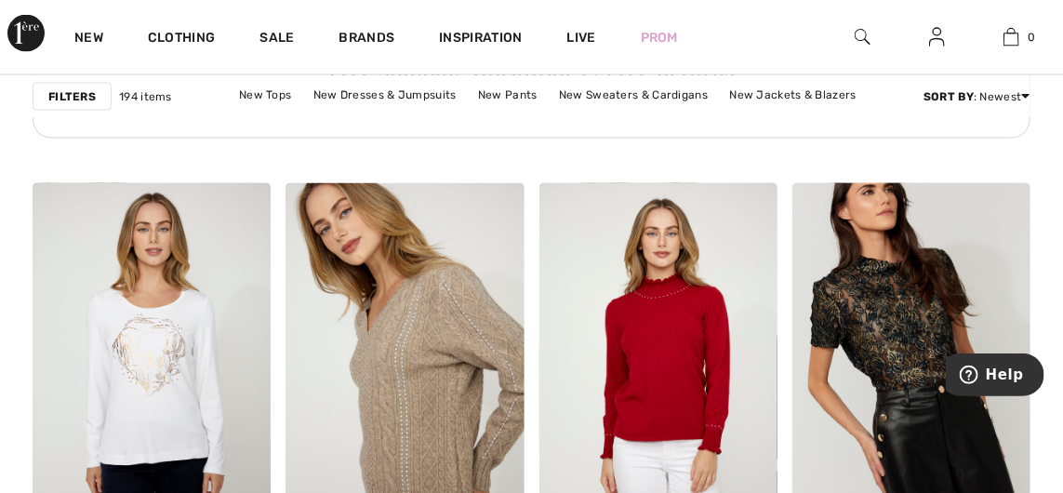
scroll to position [6032, 0]
click at [442, 410] on img at bounding box center [405, 362] width 238 height 357
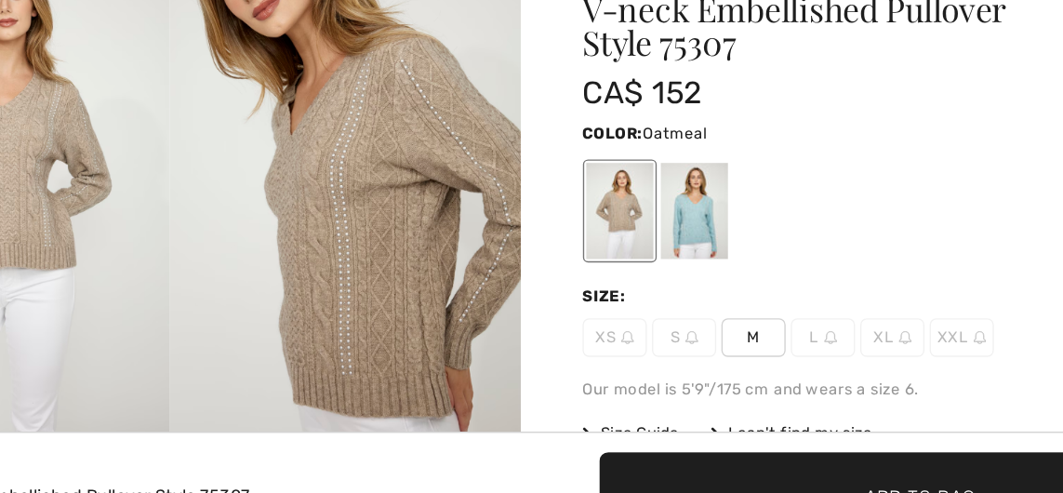
scroll to position [181, 0]
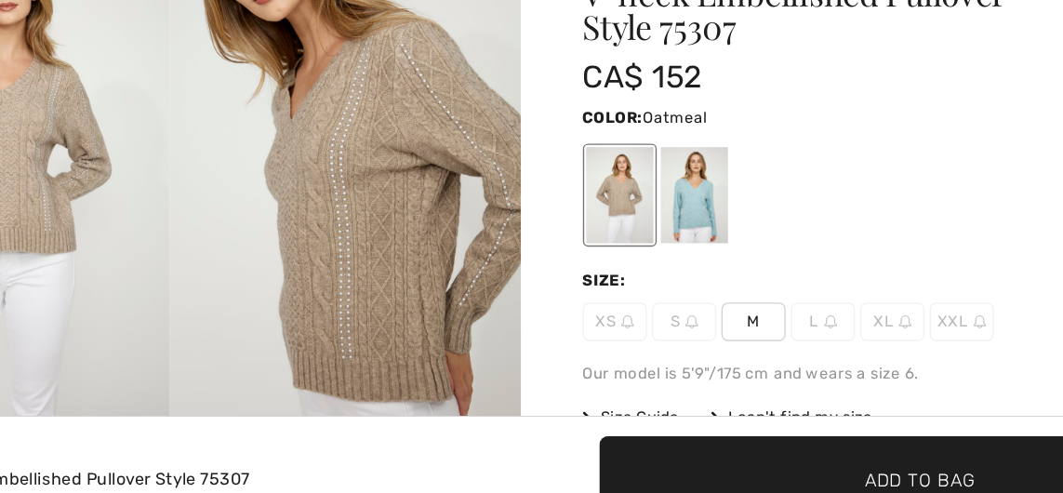
click at [672, 331] on span "M" at bounding box center [677, 332] width 47 height 28
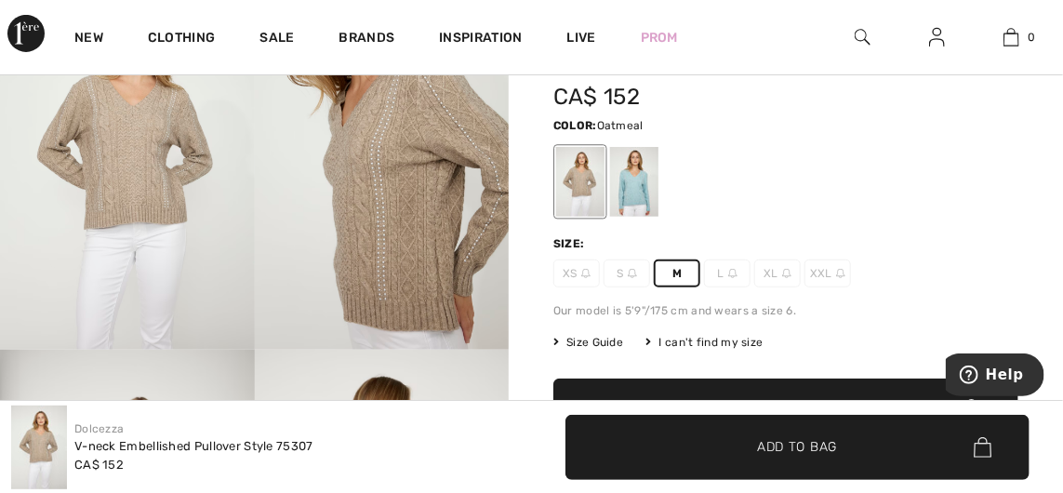
scroll to position [226, 0]
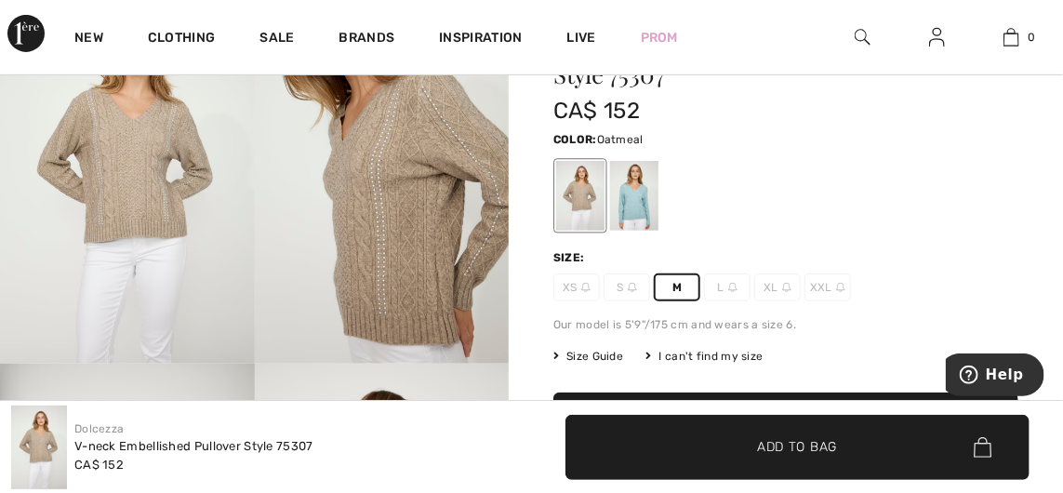
click at [820, 453] on span "Add to Bag" at bounding box center [797, 447] width 80 height 20
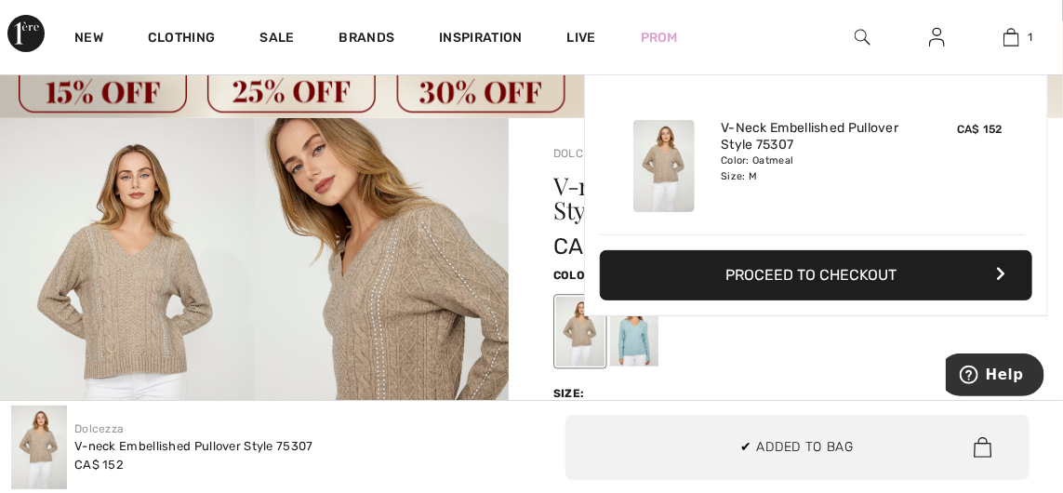
scroll to position [0, 0]
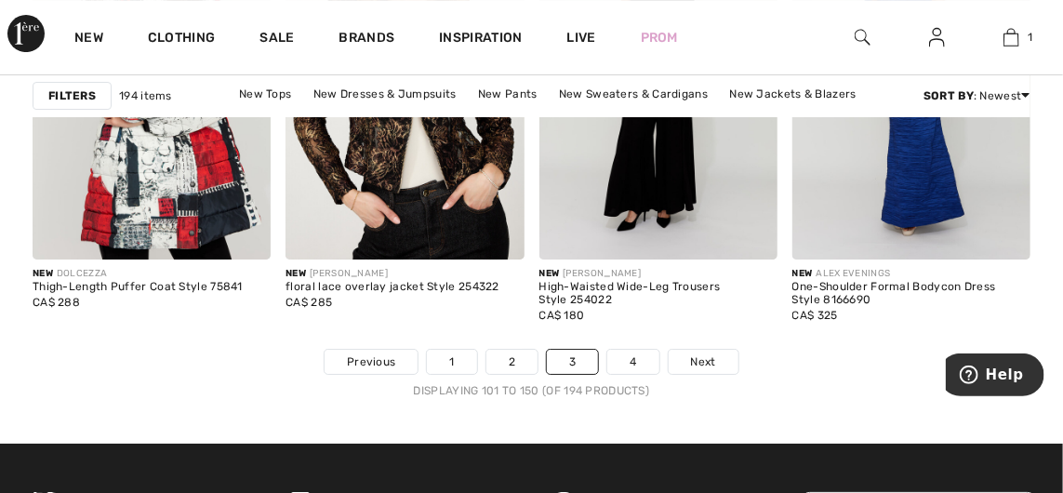
click at [625, 358] on link "4" at bounding box center [632, 362] width 51 height 24
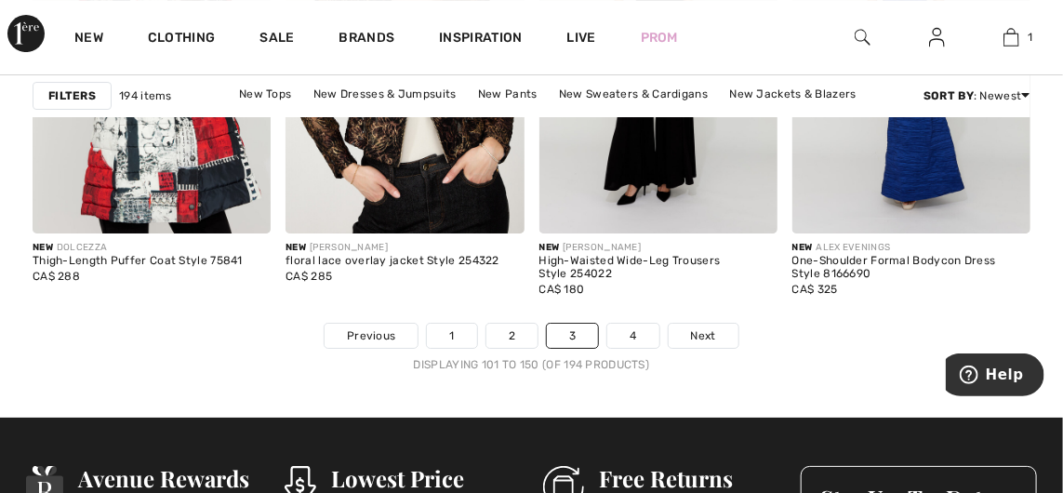
scroll to position [7315, 0]
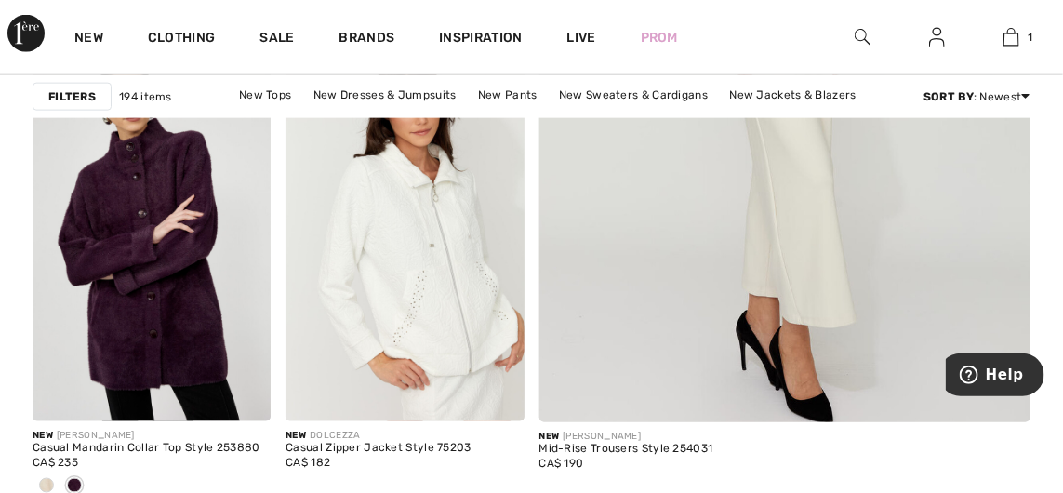
scroll to position [798, 0]
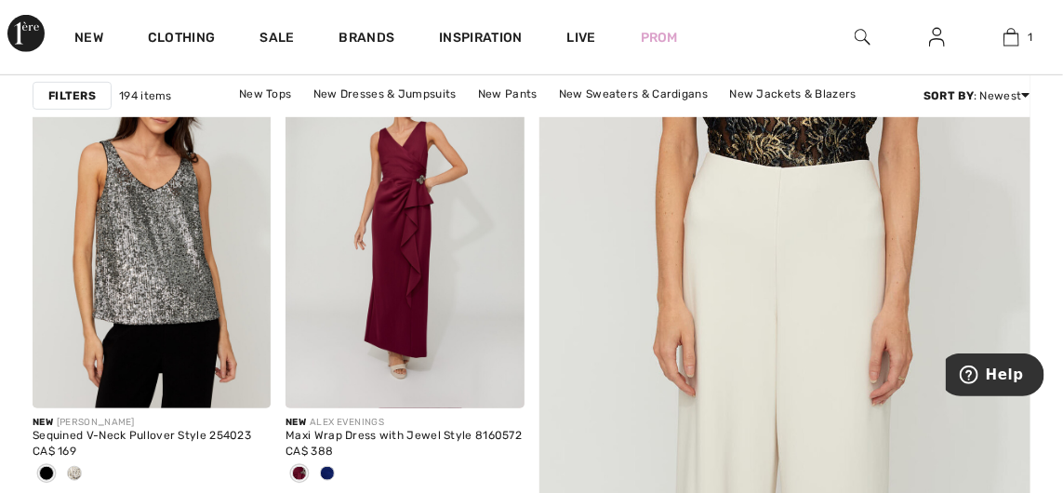
click at [715, 444] on img at bounding box center [785, 493] width 590 height 885
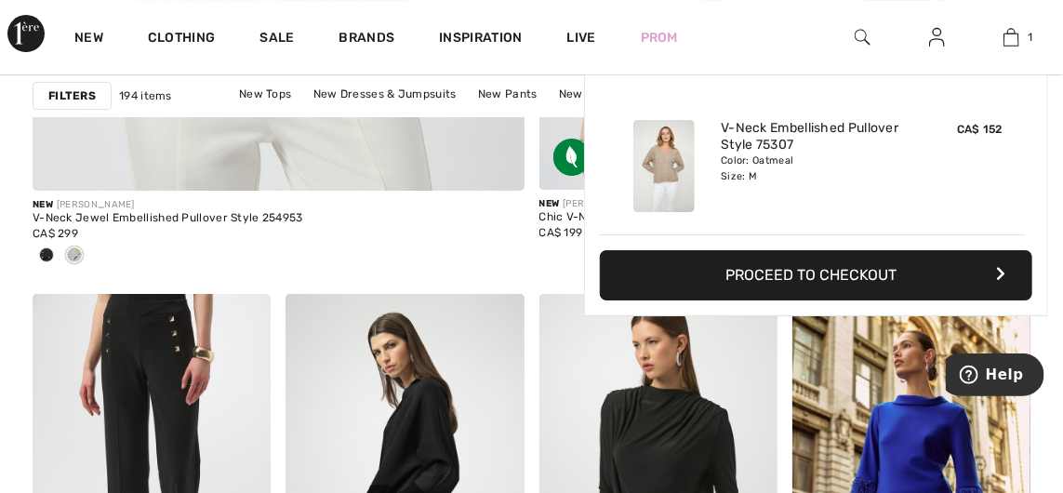
scroll to position [4820, 0]
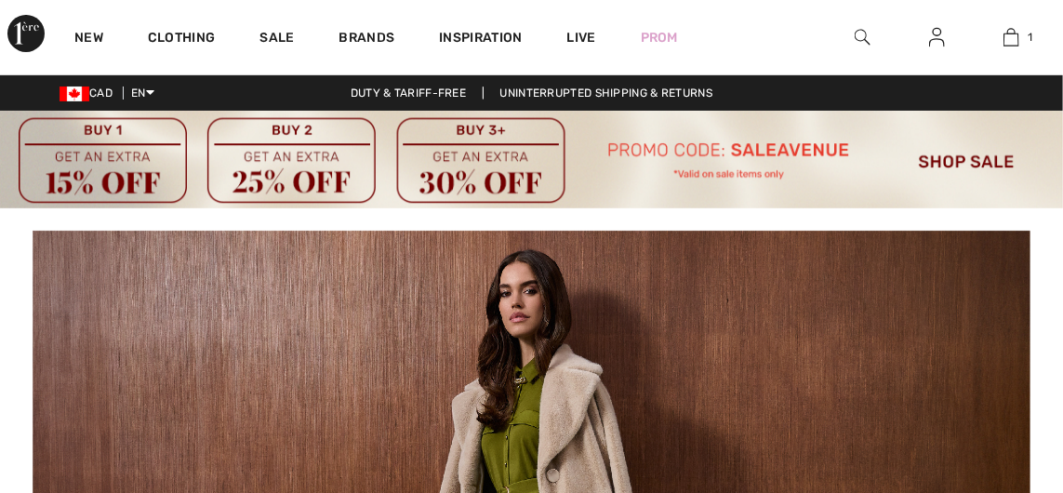
click at [1009, 47] on img at bounding box center [1012, 37] width 16 height 22
